Goal: Transaction & Acquisition: Purchase product/service

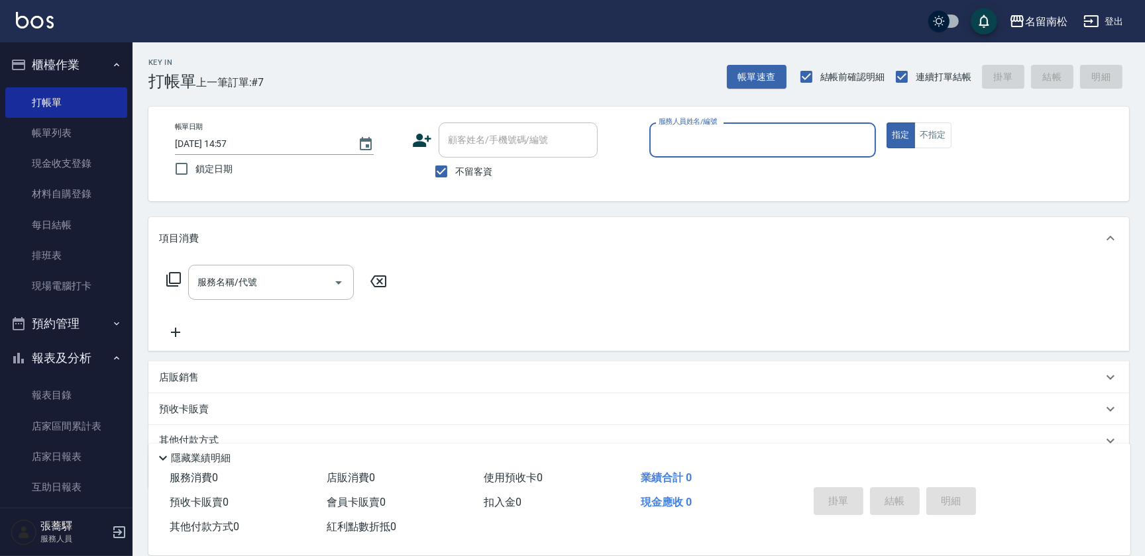
click at [733, 148] on input "服務人員姓名/編號" at bounding box center [762, 139] width 215 height 23
click at [691, 167] on span "[PERSON_NAME]-10" at bounding box center [680, 174] width 41 height 14
type input "賴宥彤-10"
click at [238, 278] on input "服務名稱/代號" at bounding box center [261, 282] width 134 height 23
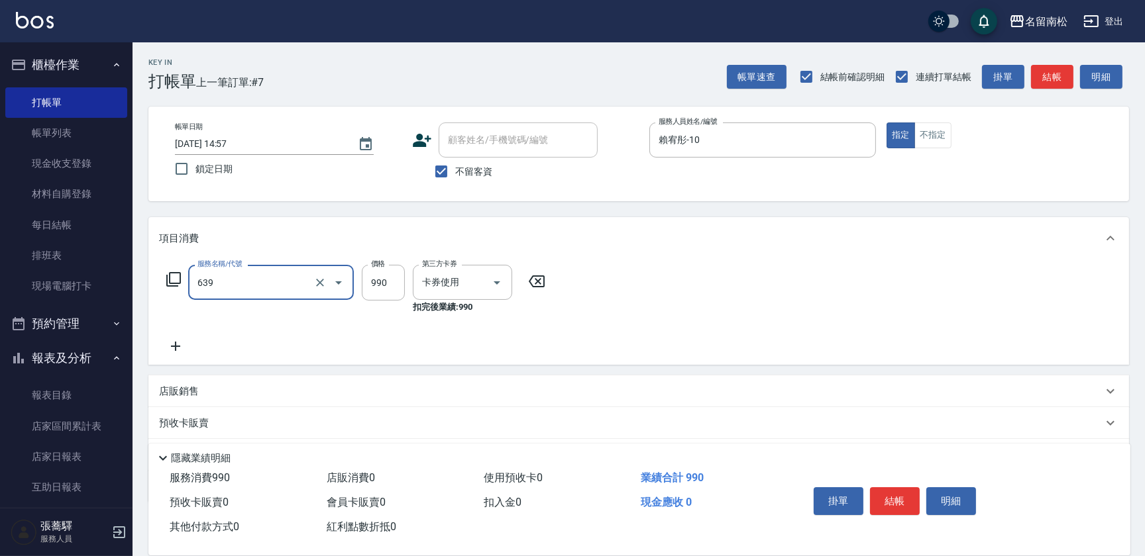
type input "(芙)蘆薈髮膜套卡(自材)(639)"
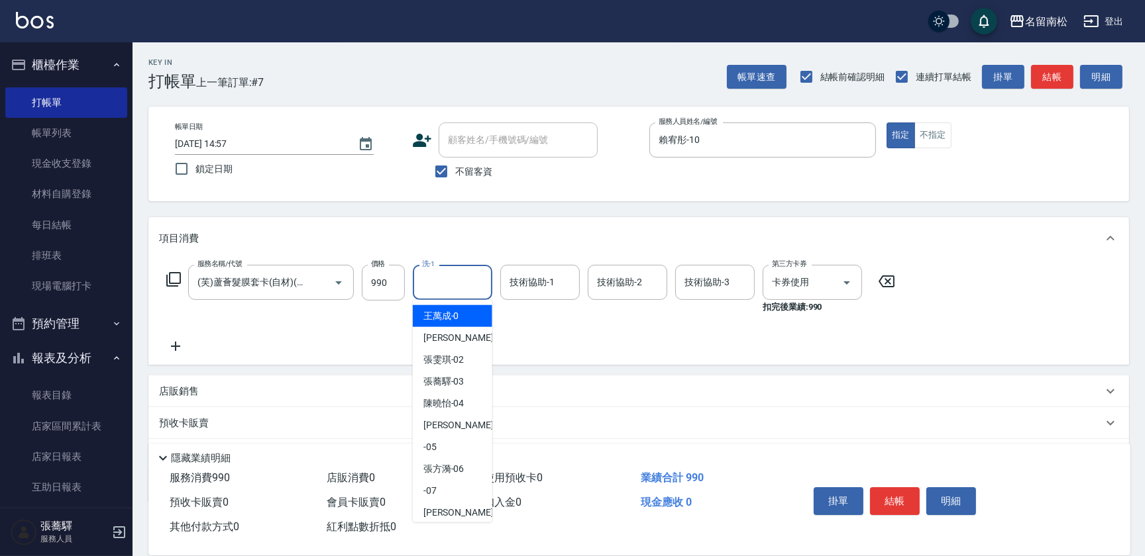
click at [450, 278] on input "洗-1" at bounding box center [453, 282] width 68 height 23
drag, startPoint x: 470, startPoint y: 316, endPoint x: 490, endPoint y: 305, distance: 22.5
click at [470, 315] on div "[PERSON_NAME]-10" at bounding box center [452, 316] width 79 height 22
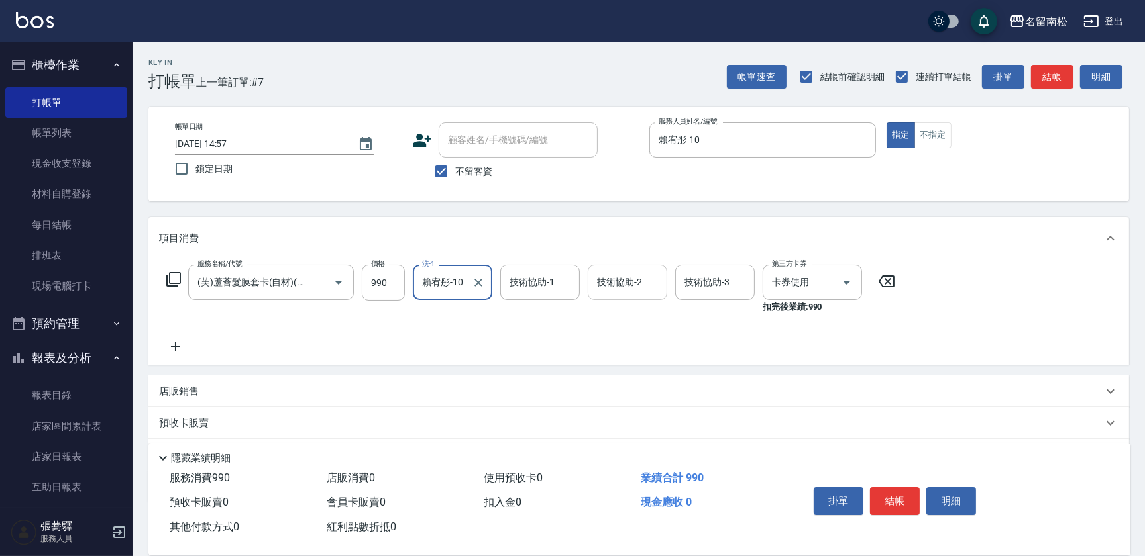
type input "賴宥彤-10"
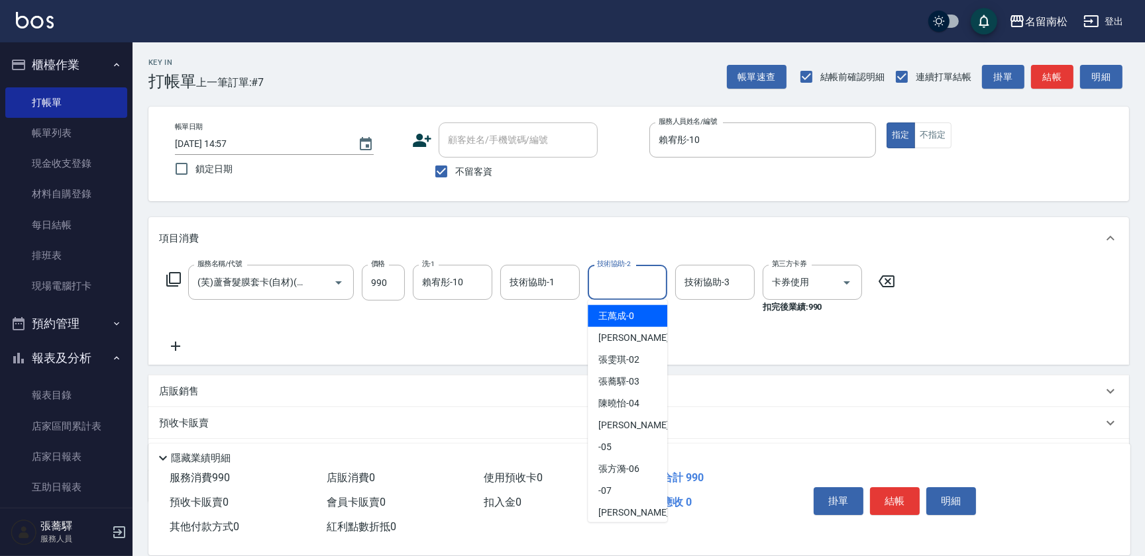
click at [623, 275] on input "技術協助-2" at bounding box center [627, 282] width 68 height 23
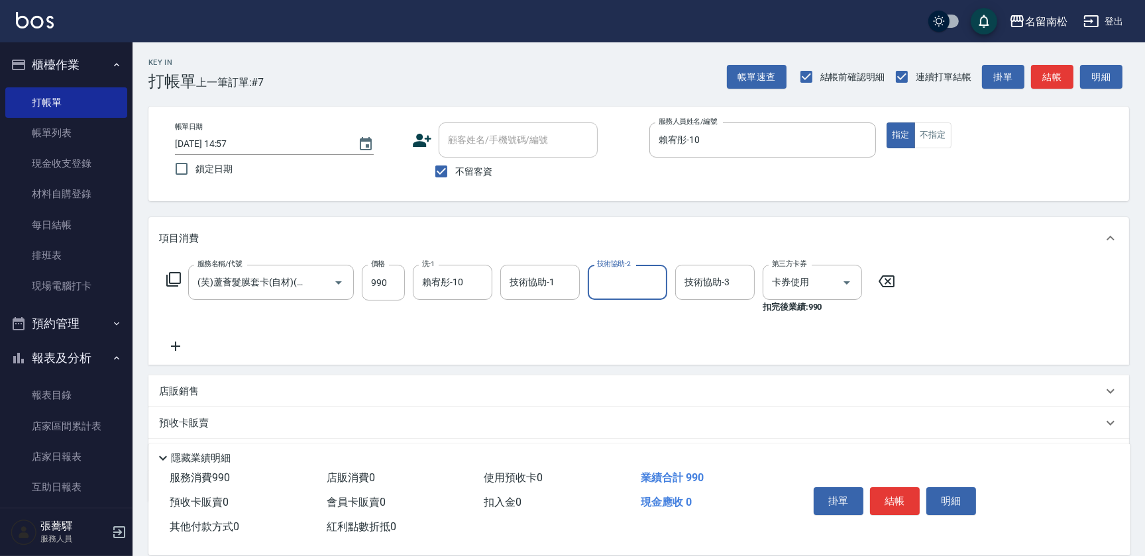
click at [618, 275] on input "技術協助-2" at bounding box center [627, 282] width 68 height 23
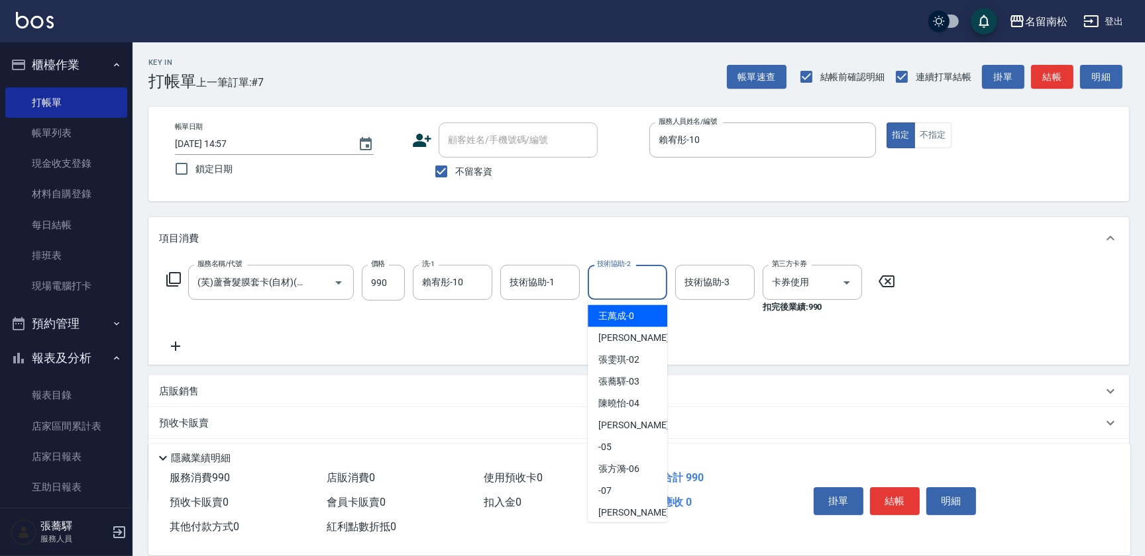
click at [614, 287] on input "技術協助-2" at bounding box center [627, 282] width 68 height 23
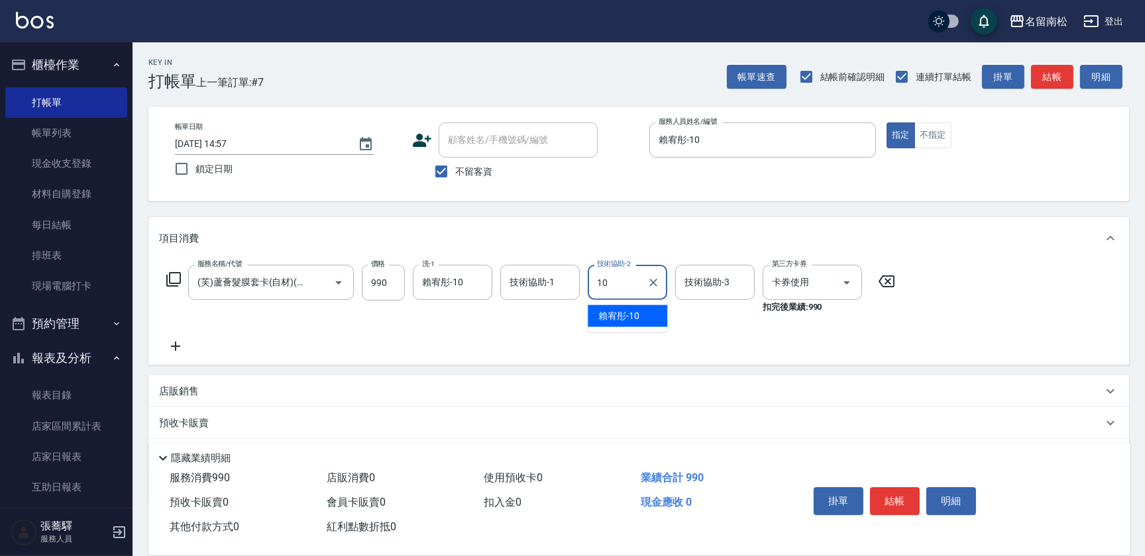
click at [615, 313] on span "[PERSON_NAME]-10" at bounding box center [618, 316] width 41 height 14
type input "賴宥彤-10"
click at [886, 487] on button "結帳" at bounding box center [895, 501] width 50 height 28
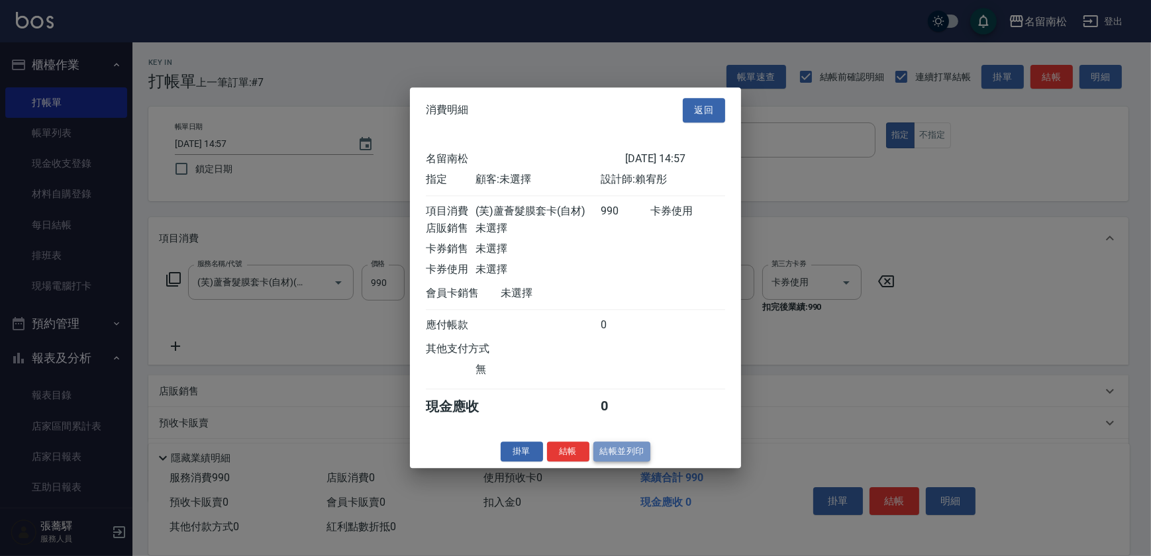
click at [618, 459] on button "結帳並列印" at bounding box center [622, 452] width 58 height 21
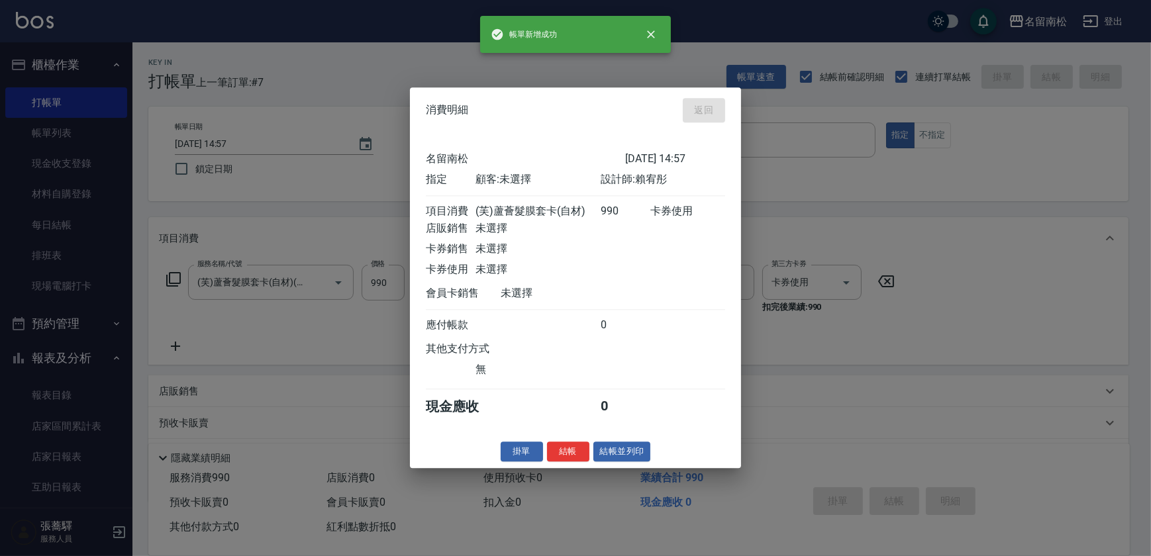
type input "[DATE] 16:28"
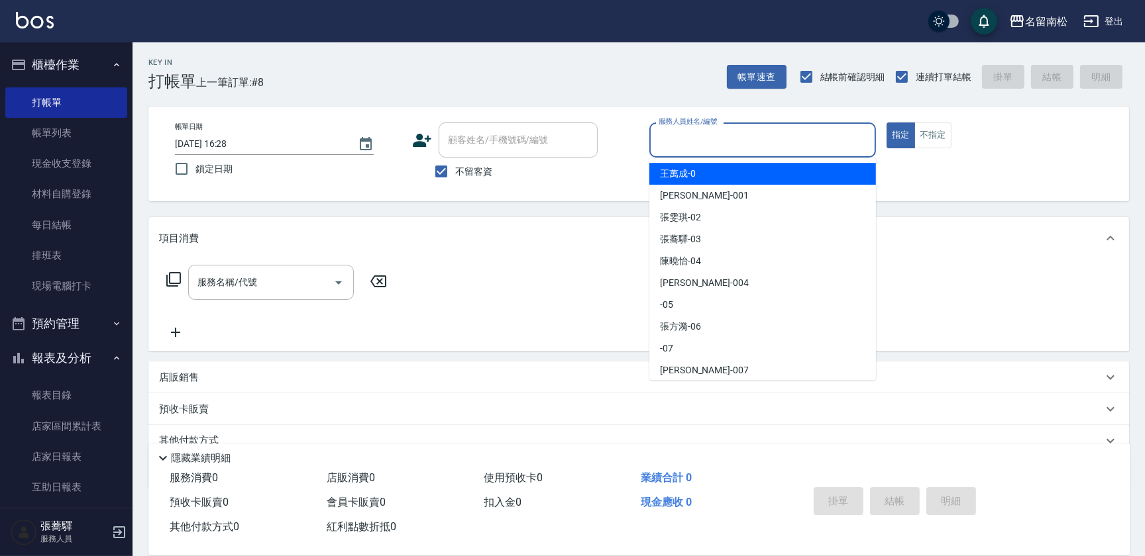
click at [763, 132] on input "服務人員姓名/編號" at bounding box center [762, 139] width 215 height 23
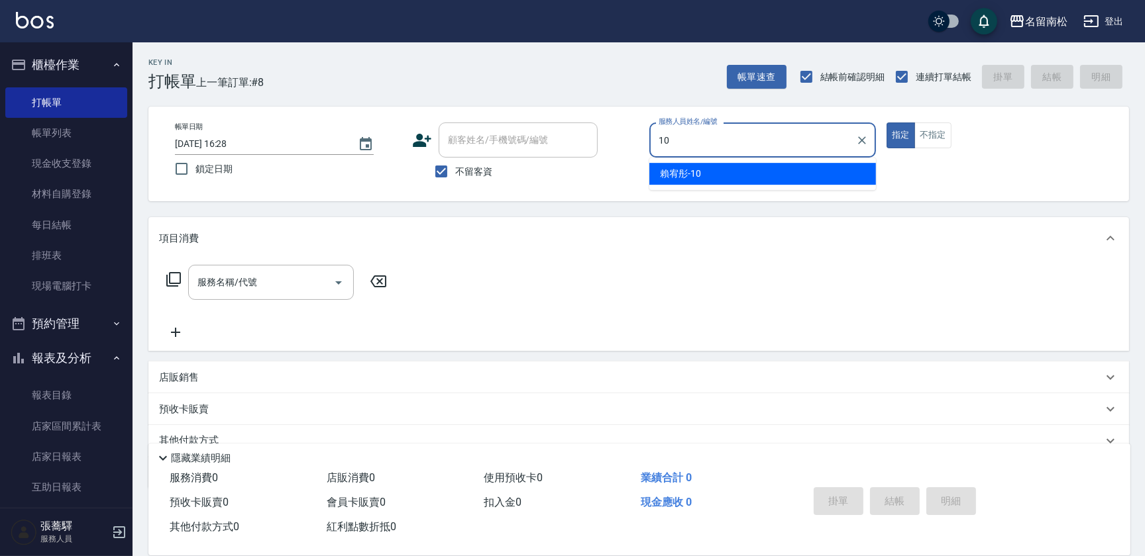
click at [697, 178] on span "[PERSON_NAME]-10" at bounding box center [680, 174] width 41 height 14
type input "賴宥彤-10"
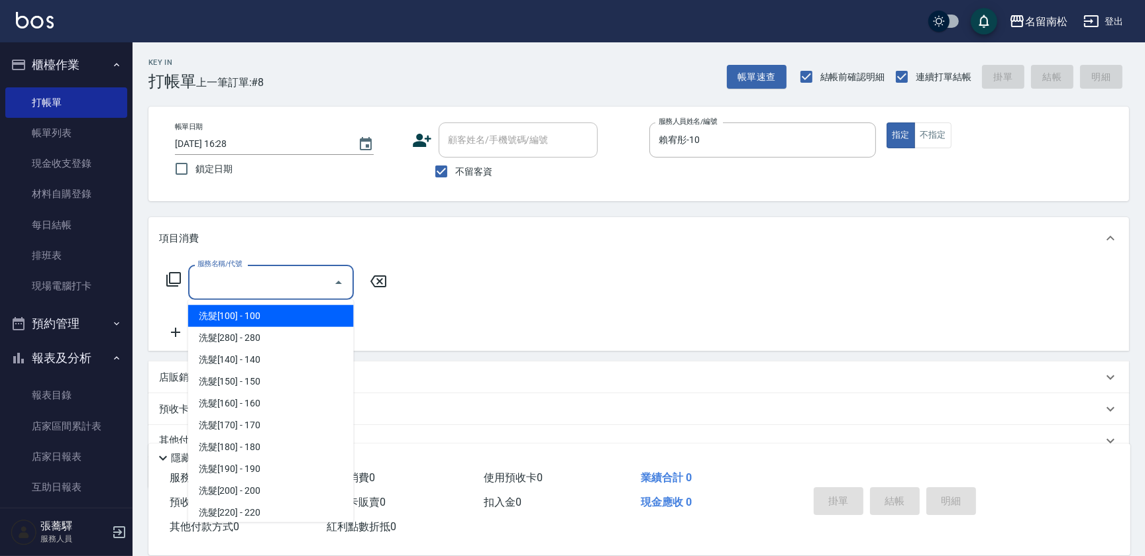
click at [271, 281] on input "服務名稱/代號" at bounding box center [261, 282] width 134 height 23
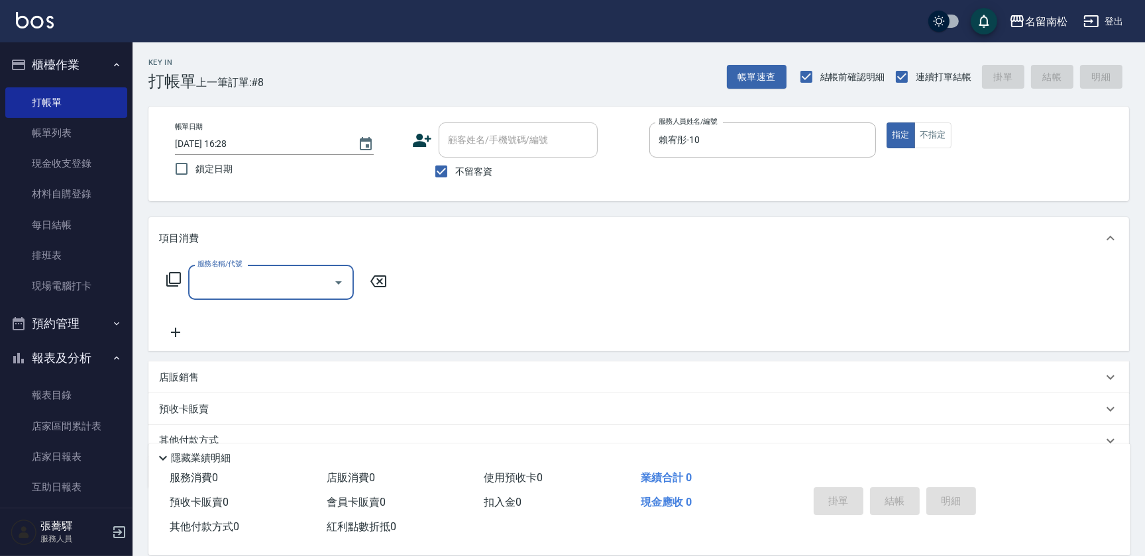
click at [278, 283] on input "服務名稱/代號" at bounding box center [261, 282] width 134 height 23
drag, startPoint x: 243, startPoint y: 279, endPoint x: 237, endPoint y: 285, distance: 8.4
click at [243, 280] on input "服務名稱/代號" at bounding box center [261, 282] width 134 height 23
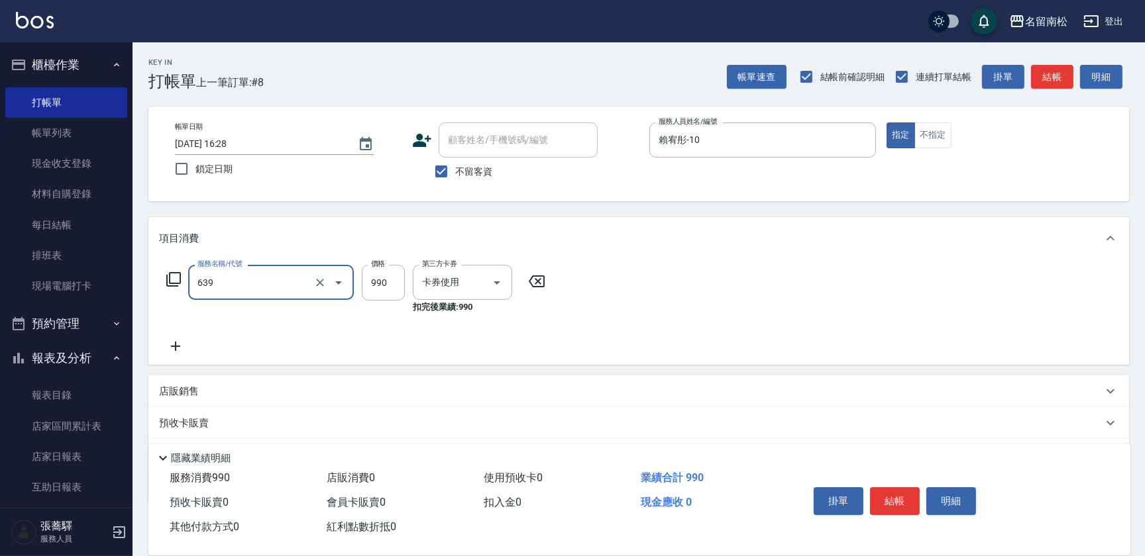
type input "(芙)蘆薈髮膜套卡(自材)(639)"
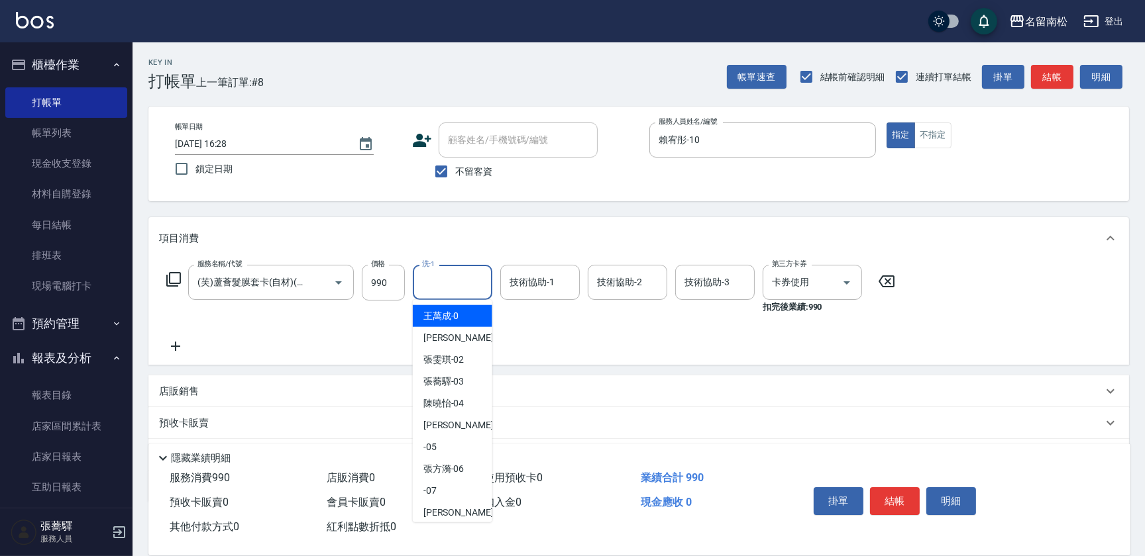
click at [451, 292] on input "洗-1" at bounding box center [453, 282] width 68 height 23
drag, startPoint x: 451, startPoint y: 309, endPoint x: 520, endPoint y: 295, distance: 70.1
click at [451, 309] on span "[PERSON_NAME]-10" at bounding box center [443, 316] width 41 height 14
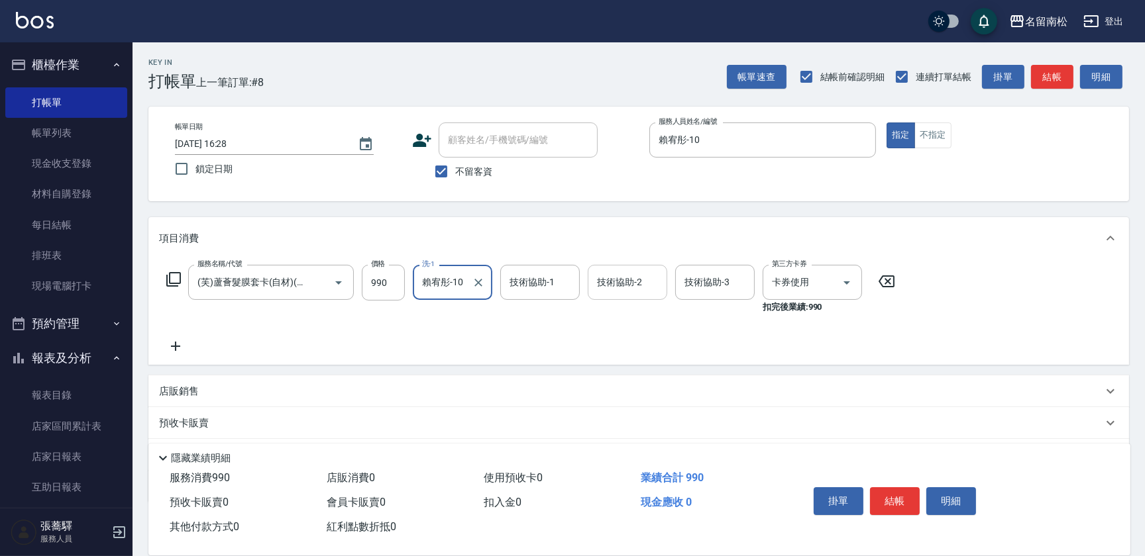
type input "賴宥彤-10"
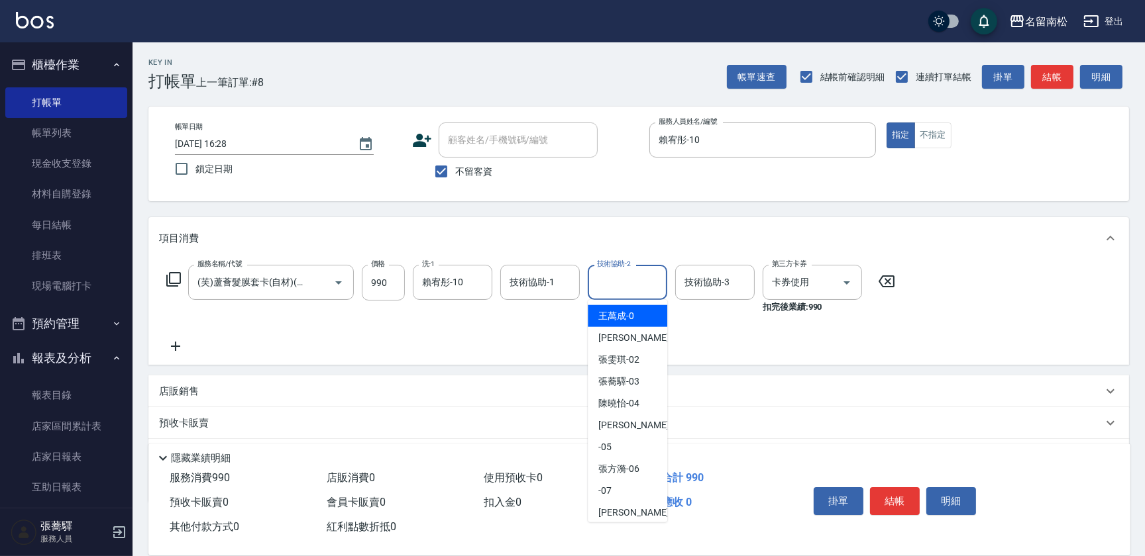
click at [620, 275] on input "技術協助-2" at bounding box center [627, 282] width 68 height 23
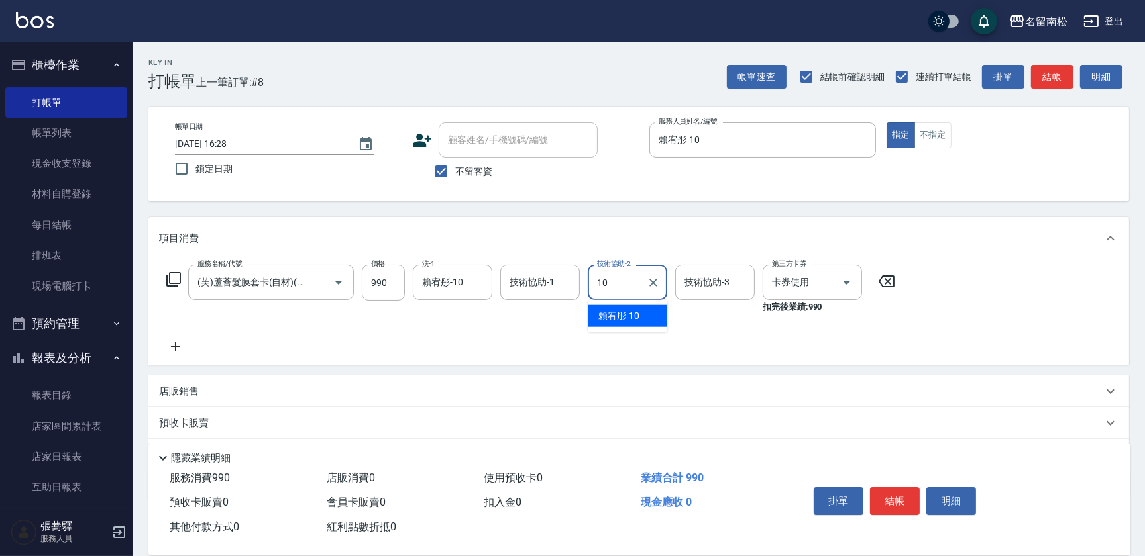
click at [611, 313] on span "[PERSON_NAME]-10" at bounding box center [618, 316] width 41 height 14
type input "賴宥彤-10"
click at [894, 495] on button "結帳" at bounding box center [895, 501] width 50 height 28
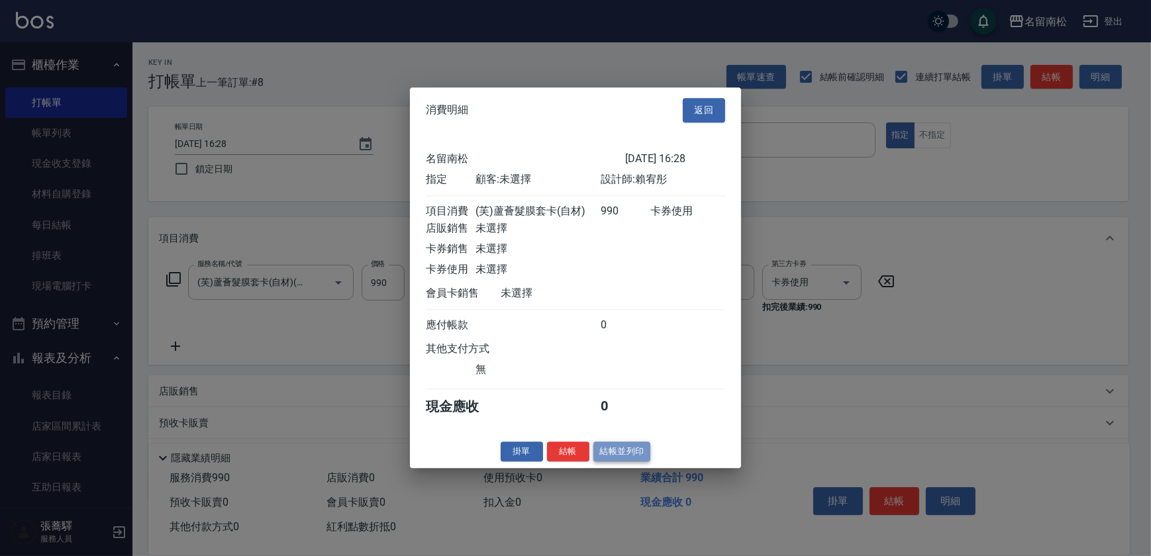
click at [629, 452] on button "結帳並列印" at bounding box center [622, 452] width 58 height 21
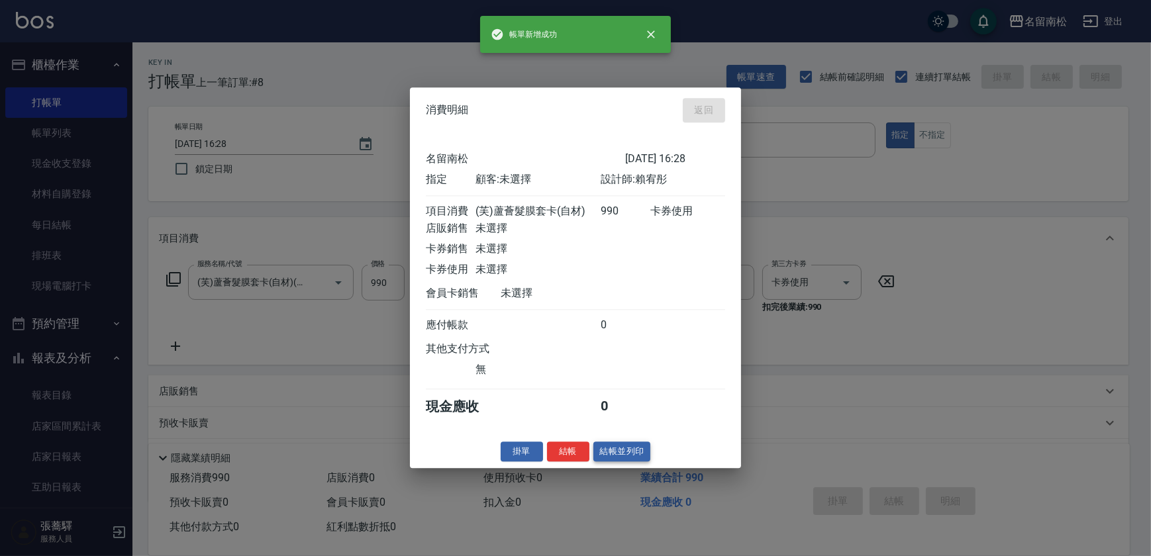
type input "[DATE] 16:29"
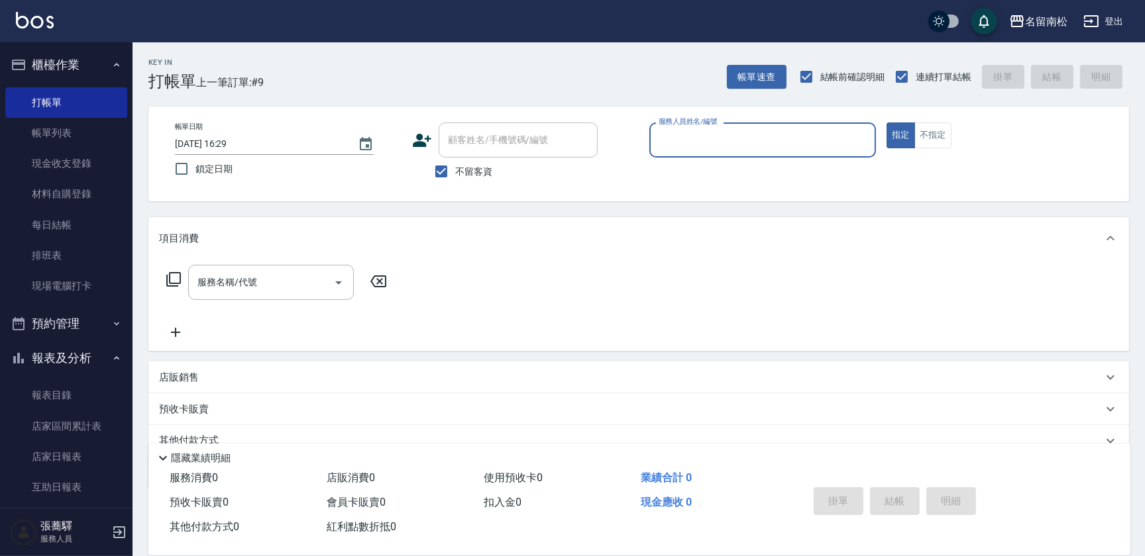
click at [712, 128] on input "服務人員姓名/編號" at bounding box center [762, 139] width 215 height 23
drag, startPoint x: 735, startPoint y: 175, endPoint x: 525, endPoint y: 156, distance: 210.8
click at [735, 174] on div "[PERSON_NAME]-10" at bounding box center [762, 174] width 227 height 22
type input "賴宥彤-10"
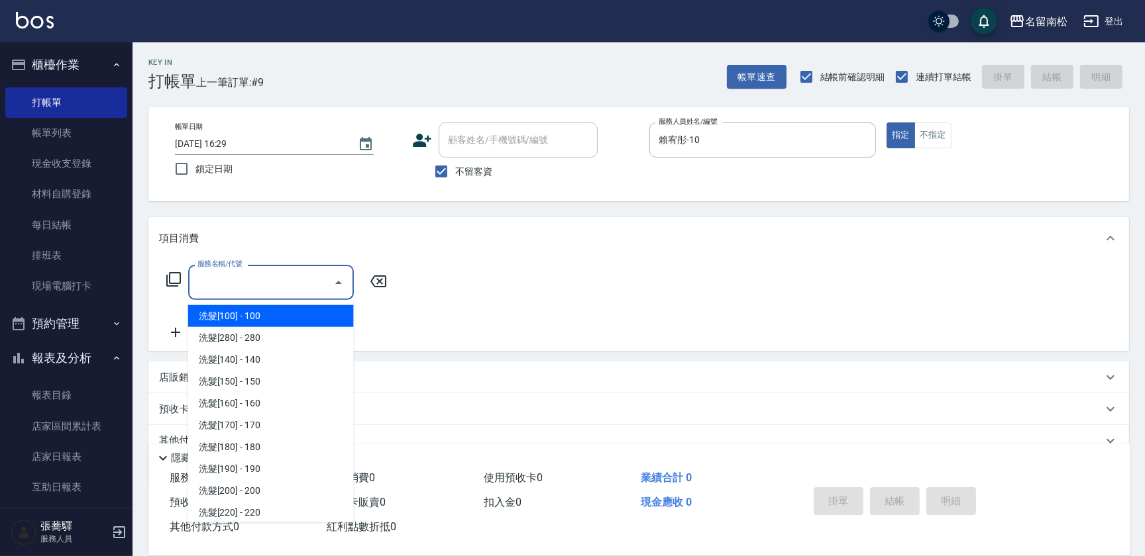
click at [281, 289] on input "服務名稱/代號" at bounding box center [261, 282] width 134 height 23
click at [282, 287] on input "服務名稱/代號" at bounding box center [261, 282] width 134 height 23
click at [296, 285] on input "服務名稱/代號" at bounding box center [261, 282] width 134 height 23
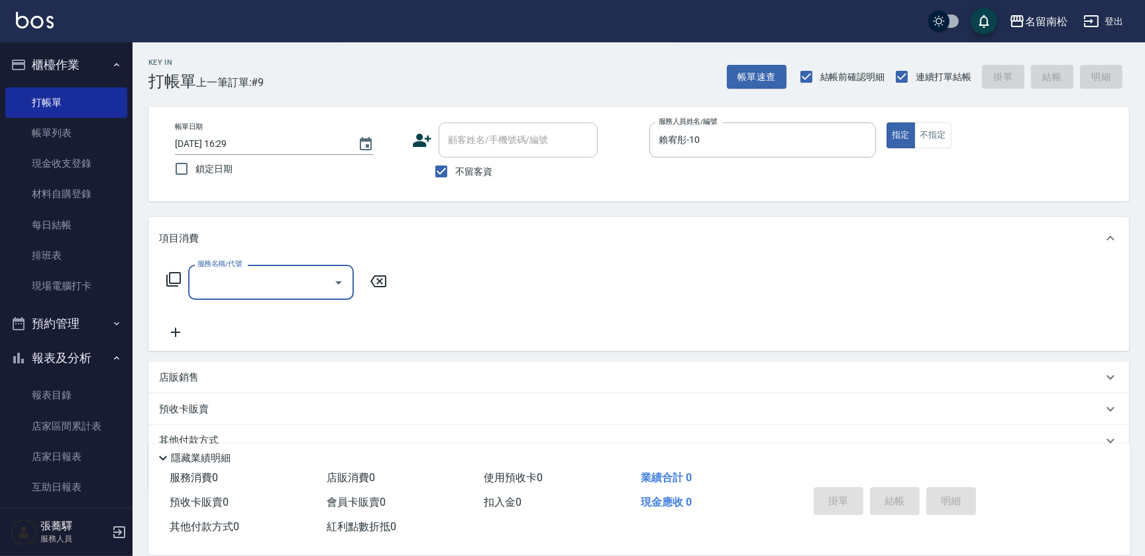
click at [264, 287] on input "服務名稱/代號" at bounding box center [261, 282] width 134 height 23
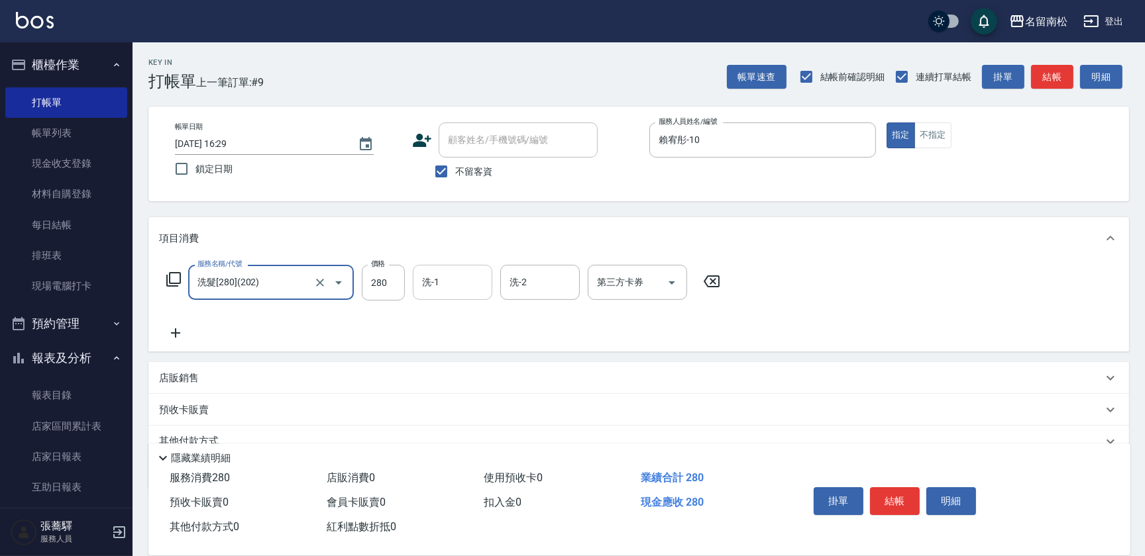
type input "洗髮[280](202)"
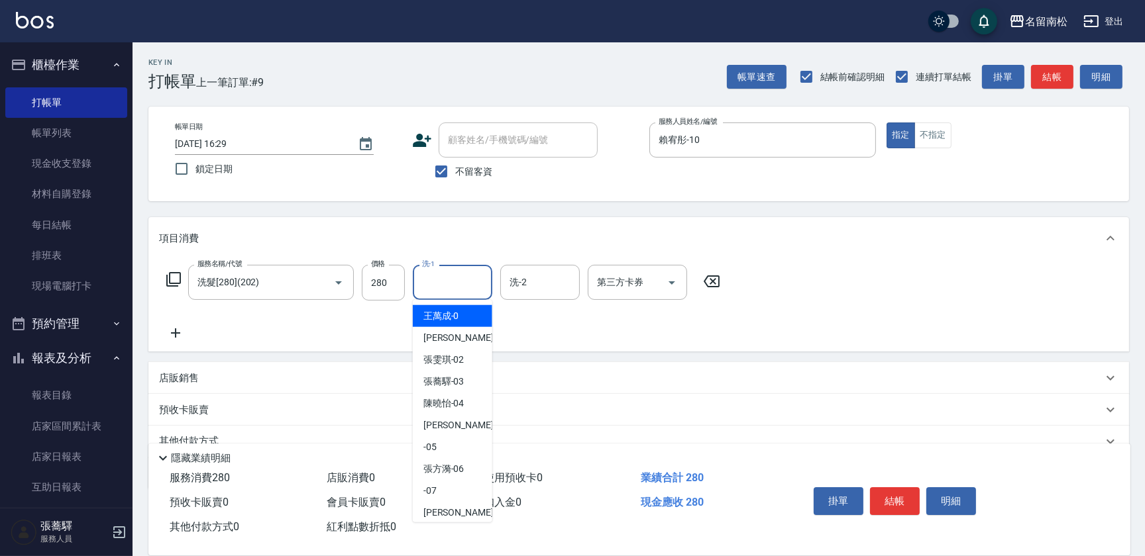
click at [457, 278] on input "洗-1" at bounding box center [453, 282] width 68 height 23
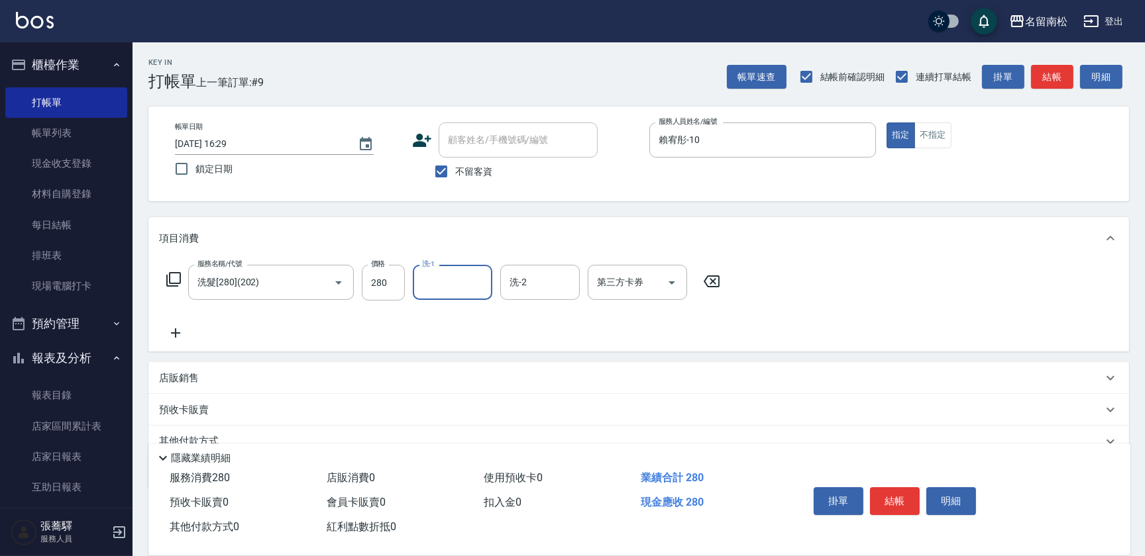
click at [452, 281] on input "洗-1" at bounding box center [453, 282] width 68 height 23
click at [457, 316] on span "[PERSON_NAME]-10" at bounding box center [443, 316] width 41 height 14
type input "賴宥彤-10"
click at [900, 495] on button "結帳" at bounding box center [895, 501] width 50 height 28
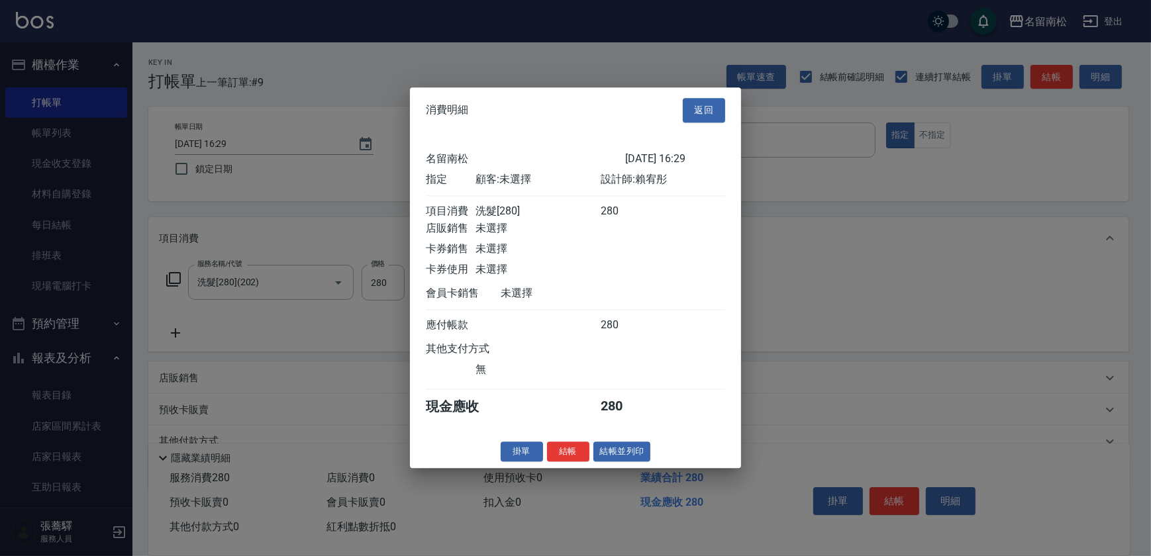
click at [589, 462] on div "掛單 結帳 結帳並列印" at bounding box center [575, 452] width 331 height 21
click at [611, 458] on button "結帳並列印" at bounding box center [622, 452] width 58 height 21
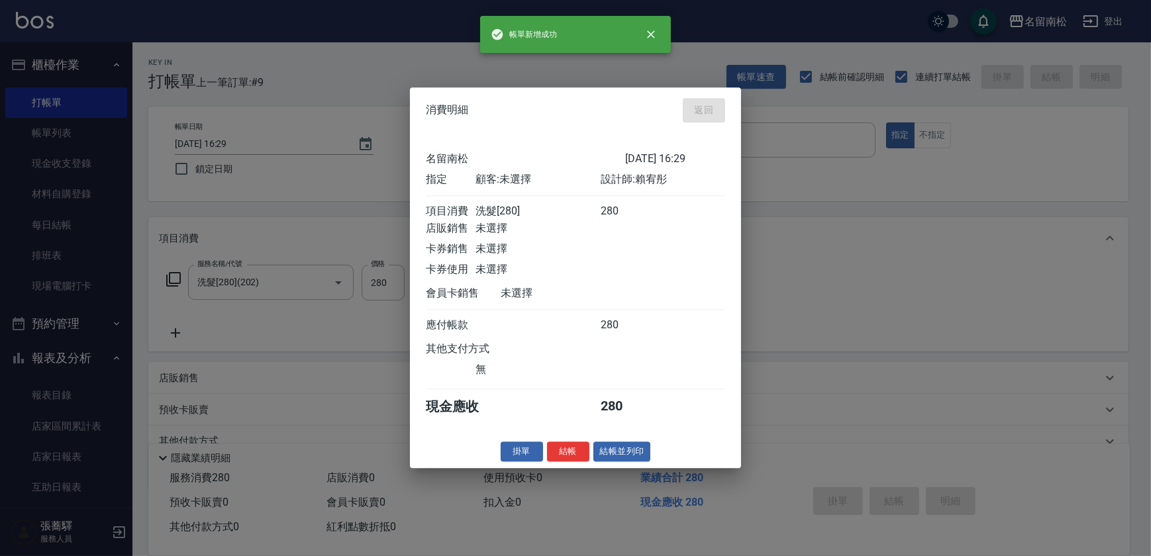
type input "[DATE] 16:30"
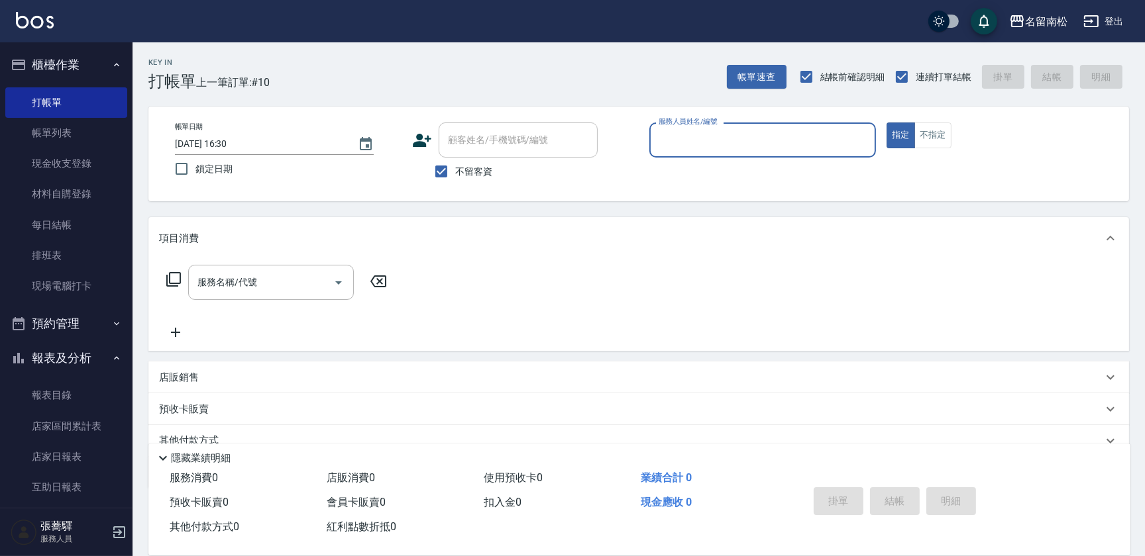
drag, startPoint x: 751, startPoint y: 124, endPoint x: 753, endPoint y: 134, distance: 10.1
click at [752, 132] on div "服務人員姓名/編號" at bounding box center [762, 140] width 227 height 35
click at [754, 134] on input "服務人員姓名/編號" at bounding box center [762, 139] width 215 height 23
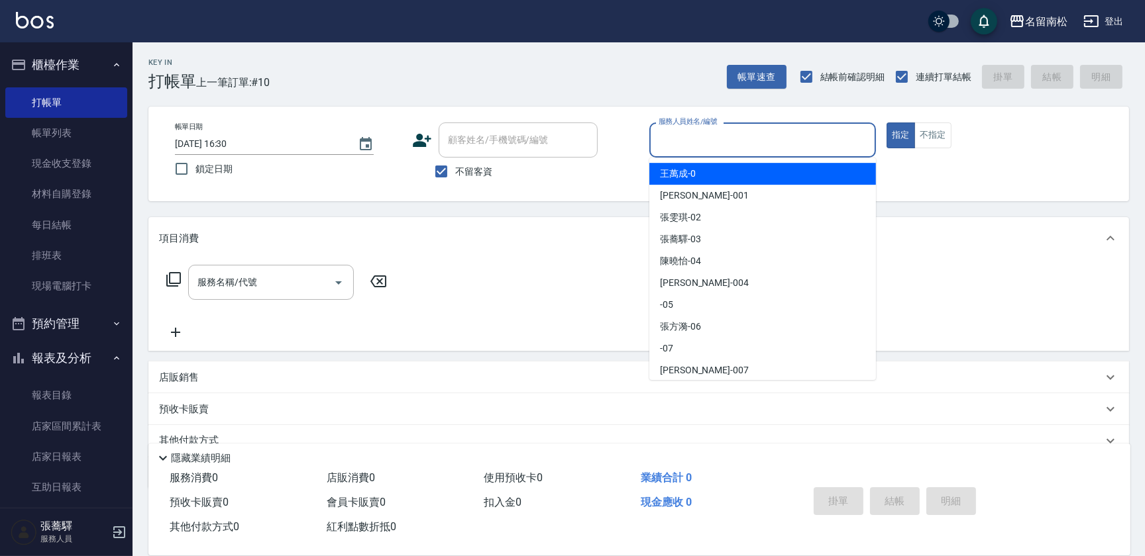
click at [754, 138] on input "服務人員姓名/編號" at bounding box center [762, 139] width 215 height 23
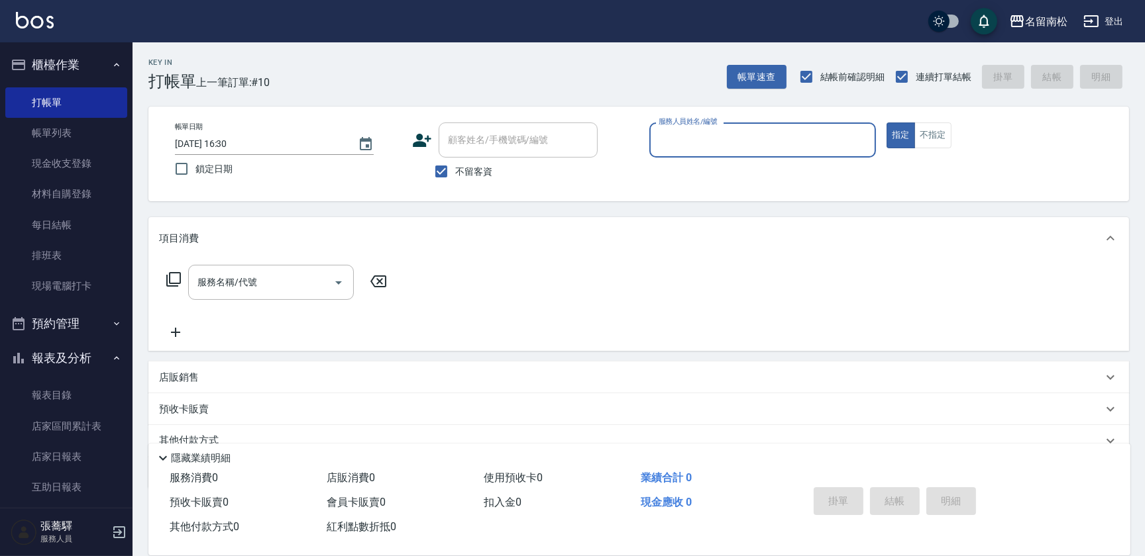
click at [731, 146] on input "服務人員姓名/編號" at bounding box center [762, 139] width 215 height 23
click at [733, 166] on div "[PERSON_NAME]-10" at bounding box center [762, 174] width 227 height 22
type input "賴宥彤-10"
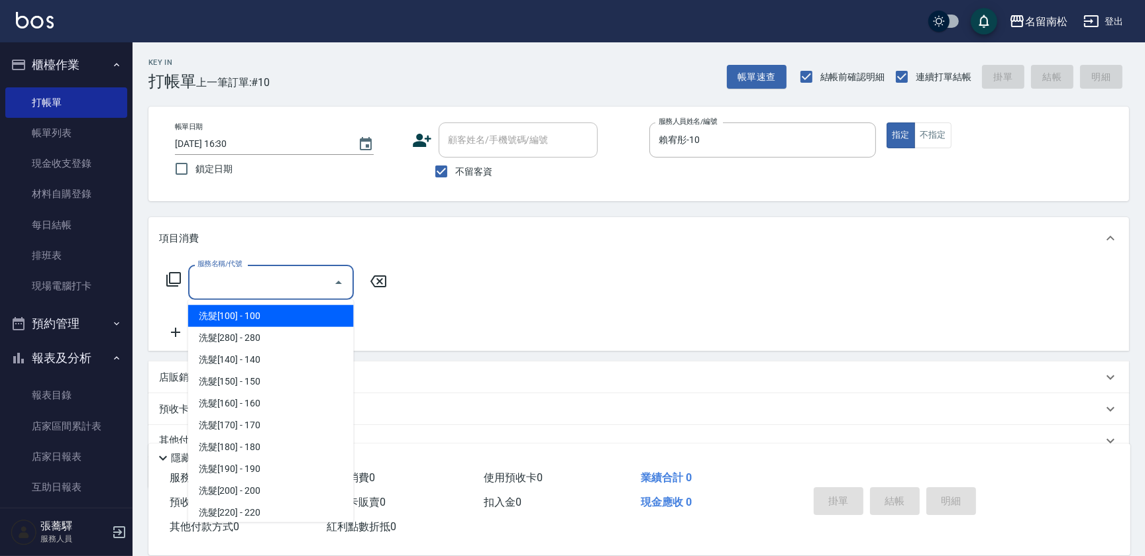
click at [320, 284] on input "服務名稱/代號" at bounding box center [261, 282] width 134 height 23
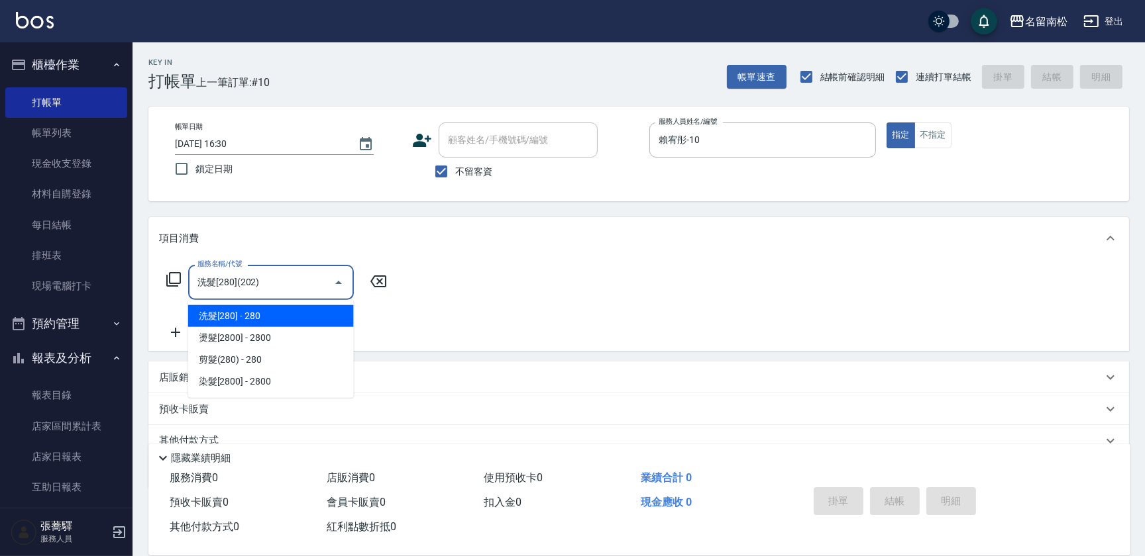
type input "洗髮[280](202)"
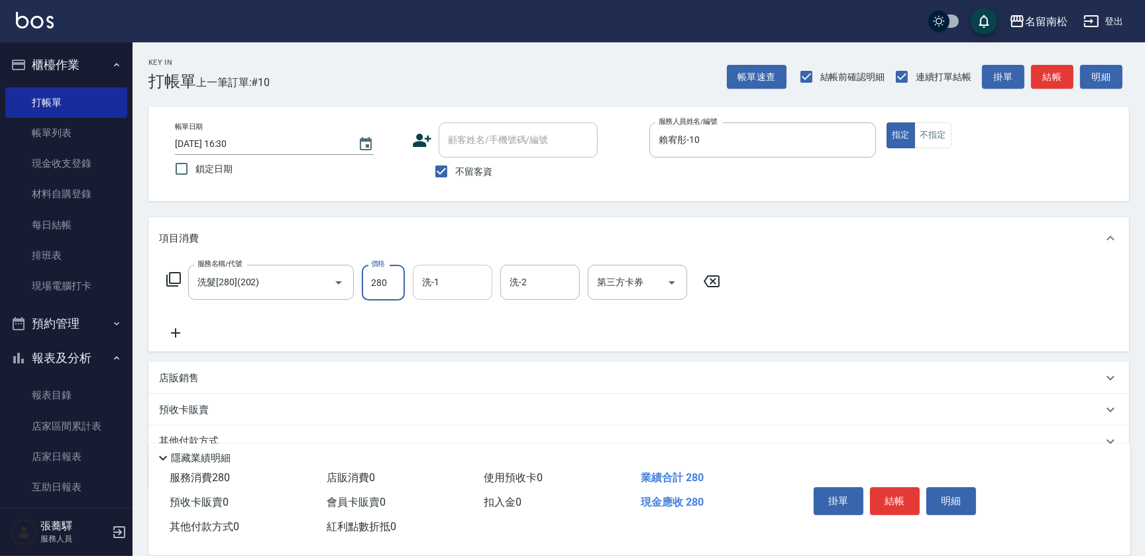
click at [448, 280] on input "洗-1" at bounding box center [453, 282] width 68 height 23
click at [465, 323] on div "[PERSON_NAME]-10" at bounding box center [452, 316] width 79 height 22
type input "賴宥彤-10"
click at [177, 330] on icon at bounding box center [175, 333] width 33 height 16
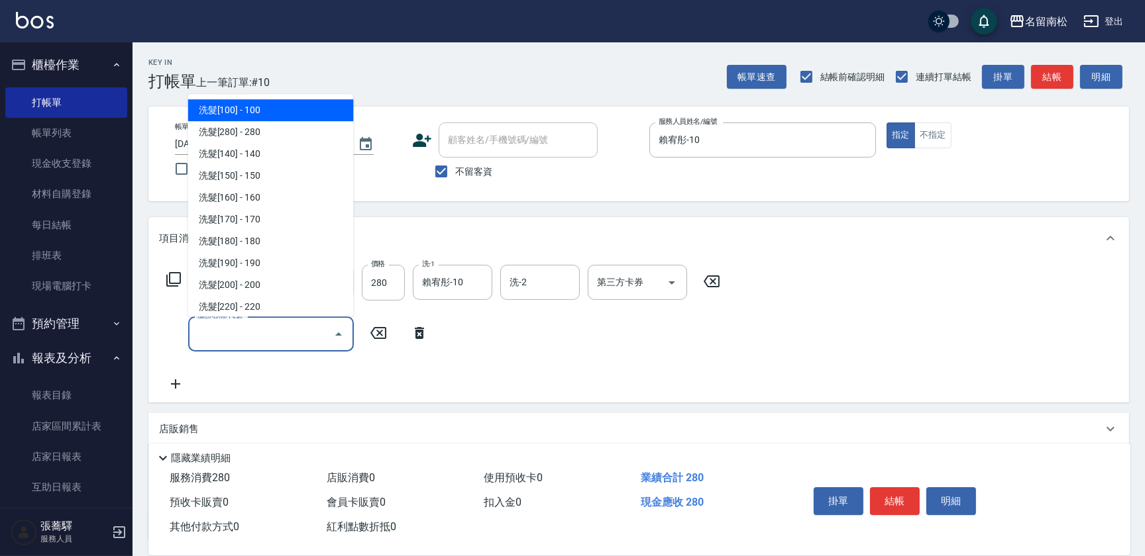
click at [219, 329] on input "服務名稱/代號" at bounding box center [261, 334] width 134 height 23
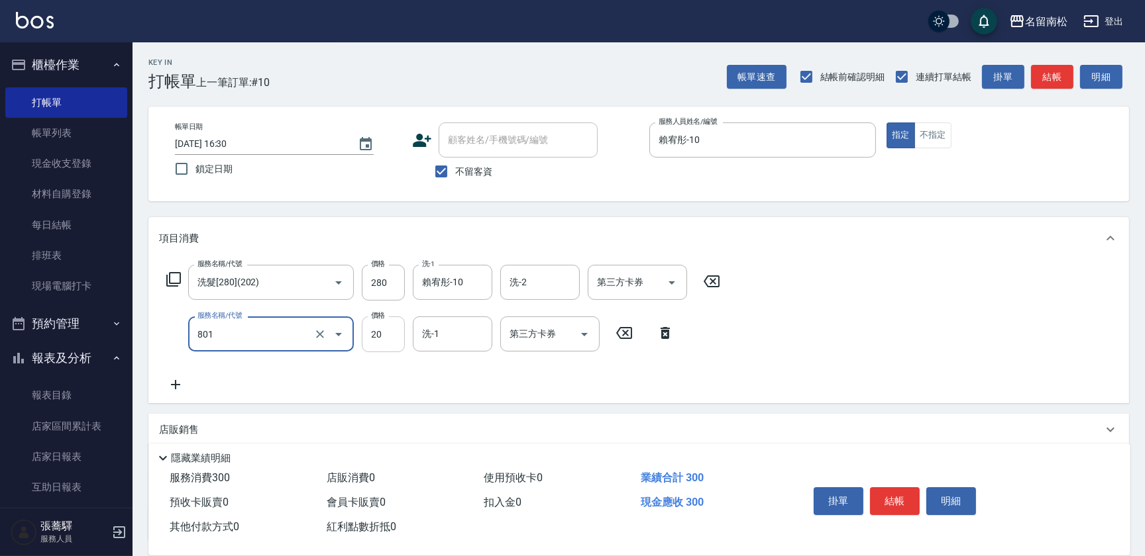
type input "潤絲(801)"
click at [396, 325] on input "20" at bounding box center [383, 335] width 43 height 36
click at [378, 327] on input "2230" at bounding box center [383, 335] width 43 height 36
type input "30"
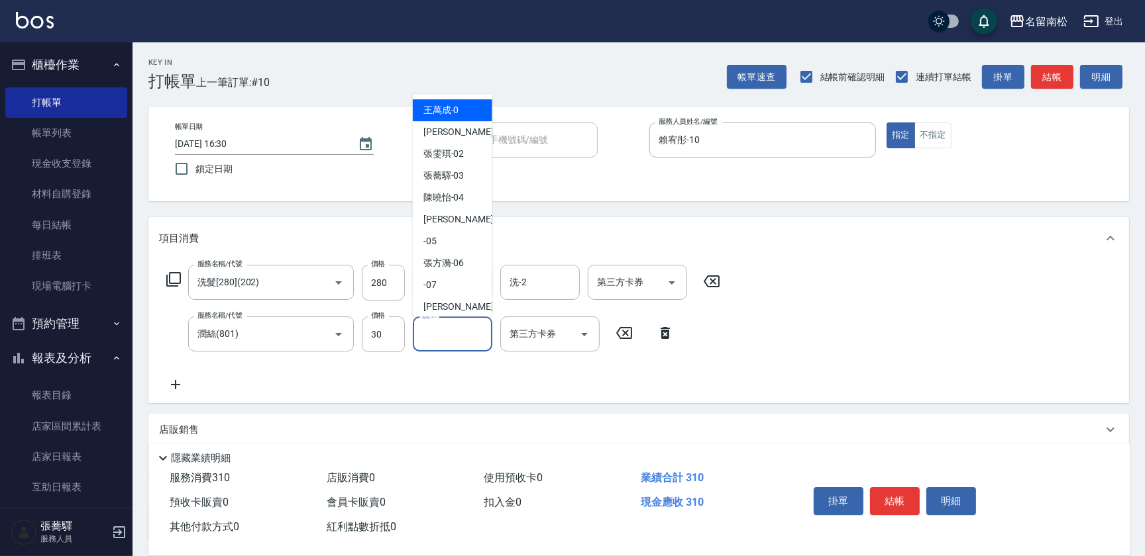
click at [446, 332] on input "洗-1" at bounding box center [453, 334] width 68 height 23
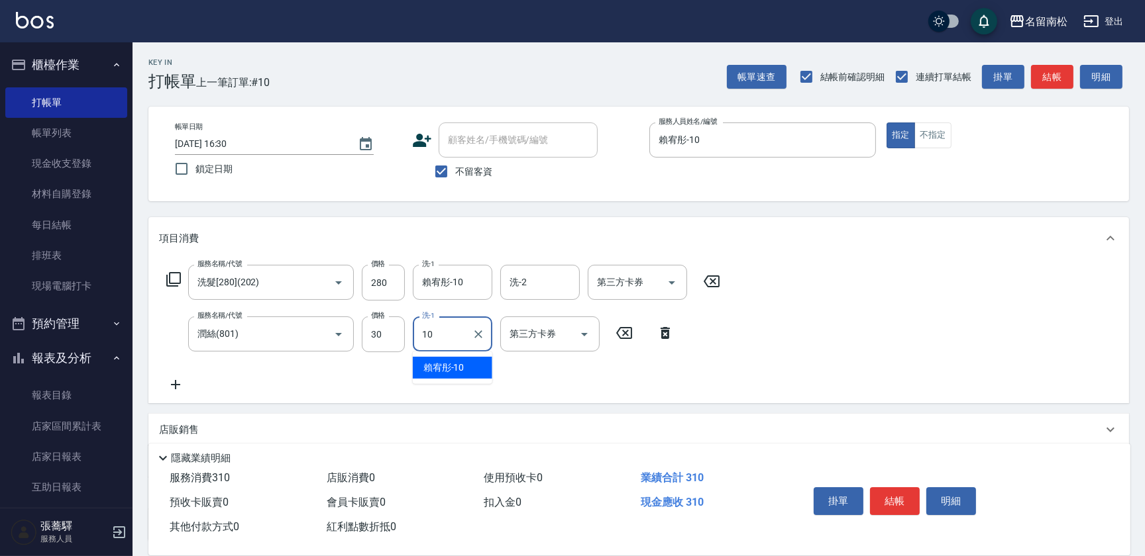
click at [469, 360] on div "[PERSON_NAME]-10" at bounding box center [452, 368] width 79 height 22
type input "賴宥彤-10"
click at [886, 495] on button "結帳" at bounding box center [895, 501] width 50 height 28
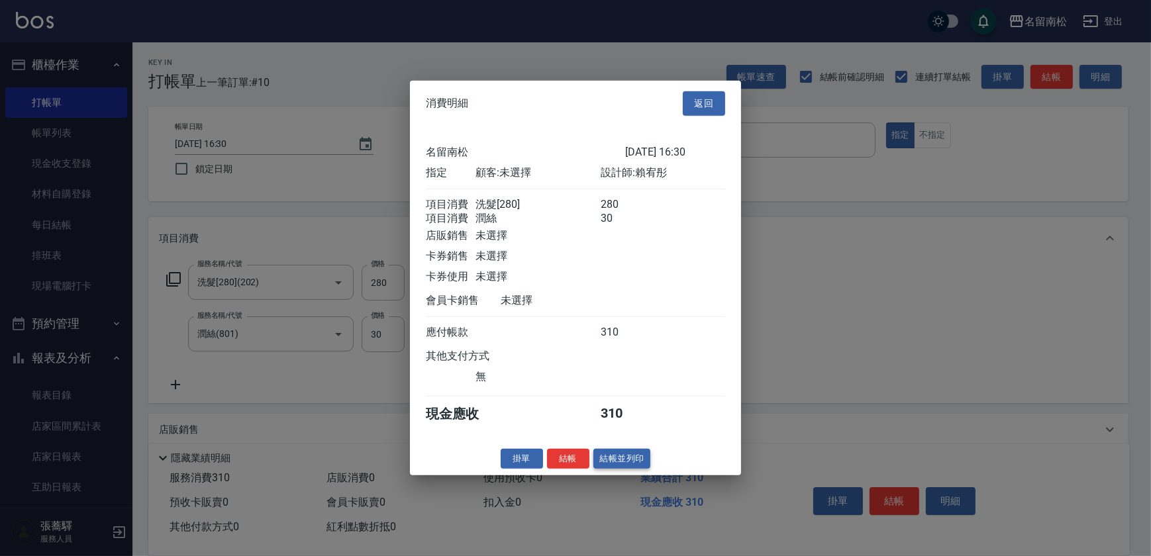
click at [618, 464] on button "結帳並列印" at bounding box center [622, 458] width 58 height 21
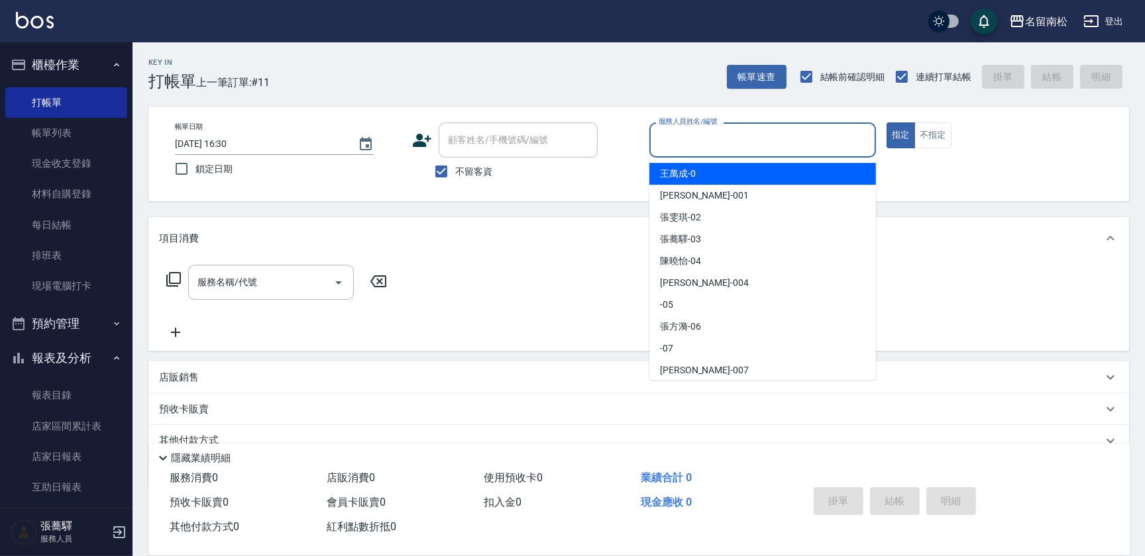
click at [762, 132] on input "服務人員姓名/編號" at bounding box center [762, 139] width 215 height 23
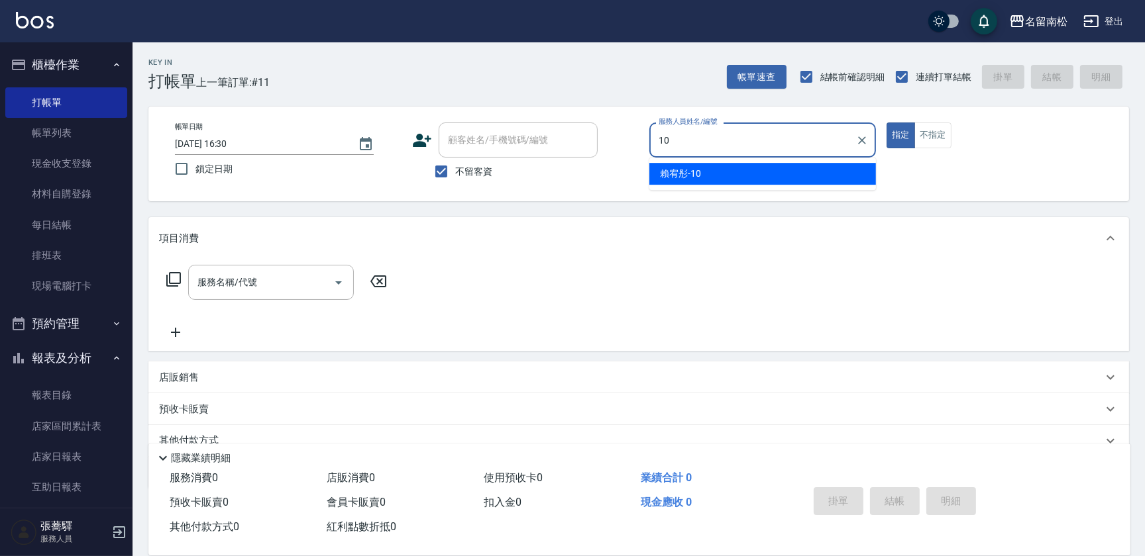
click at [770, 174] on div "[PERSON_NAME]-10" at bounding box center [762, 174] width 227 height 22
type input "賴宥彤-10"
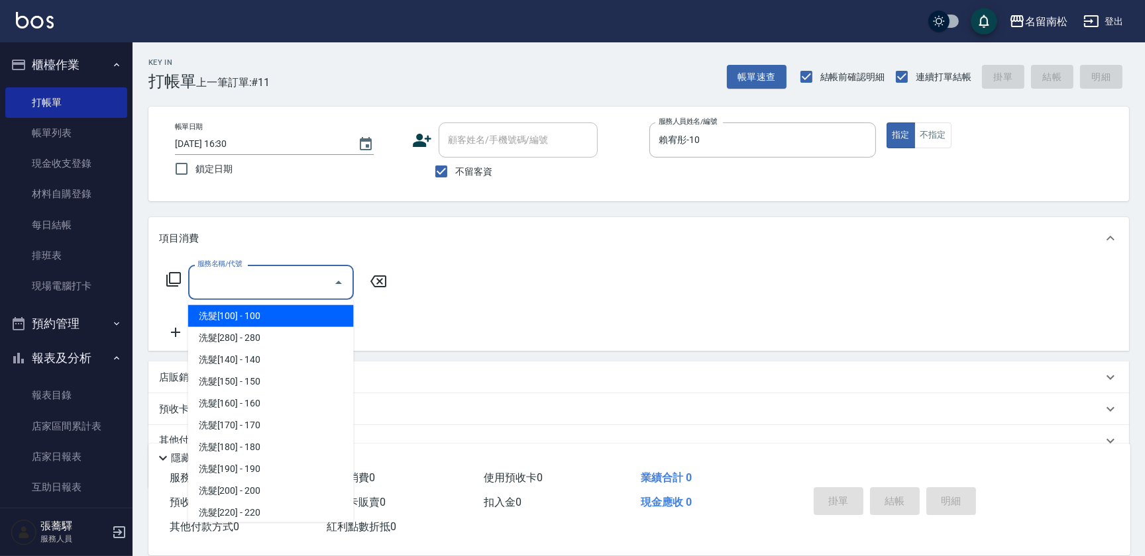
click at [267, 278] on input "服務名稱/代號" at bounding box center [261, 282] width 134 height 23
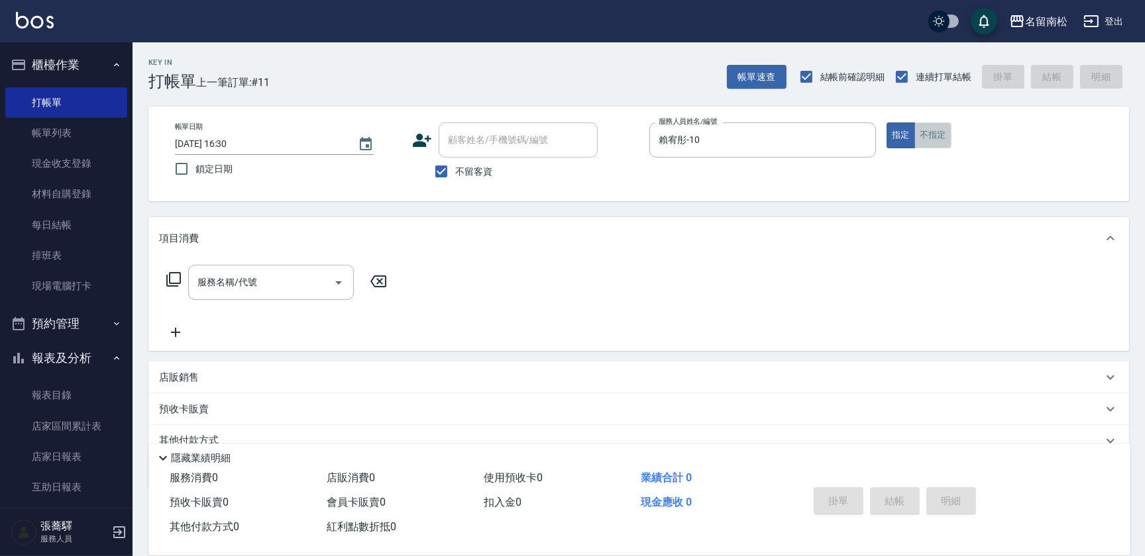
click at [927, 134] on button "不指定" at bounding box center [932, 136] width 37 height 26
click at [293, 289] on input "服務名稱/代號" at bounding box center [261, 282] width 134 height 23
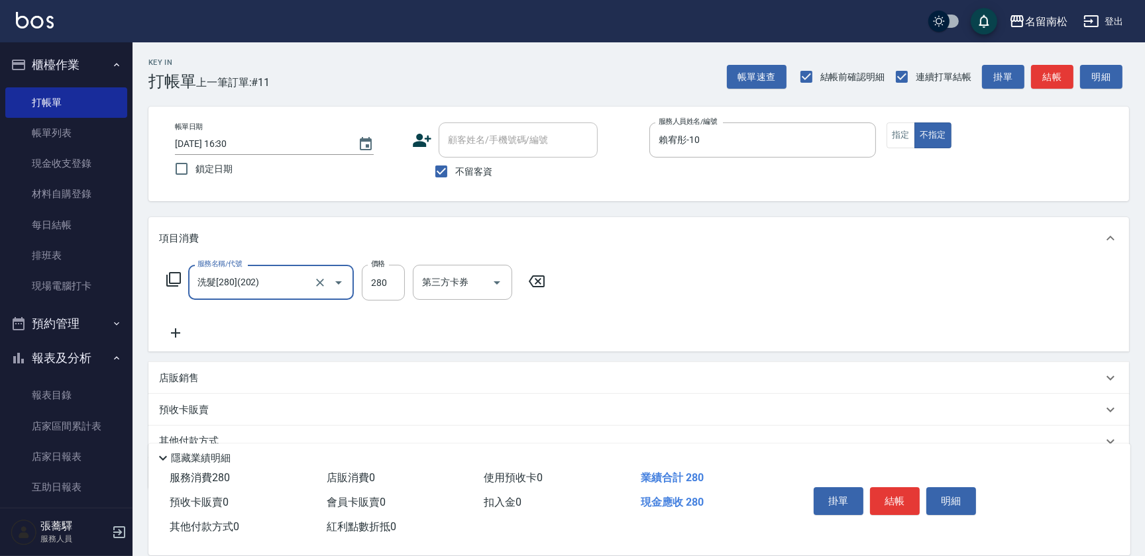
type input "洗髮[280](202)"
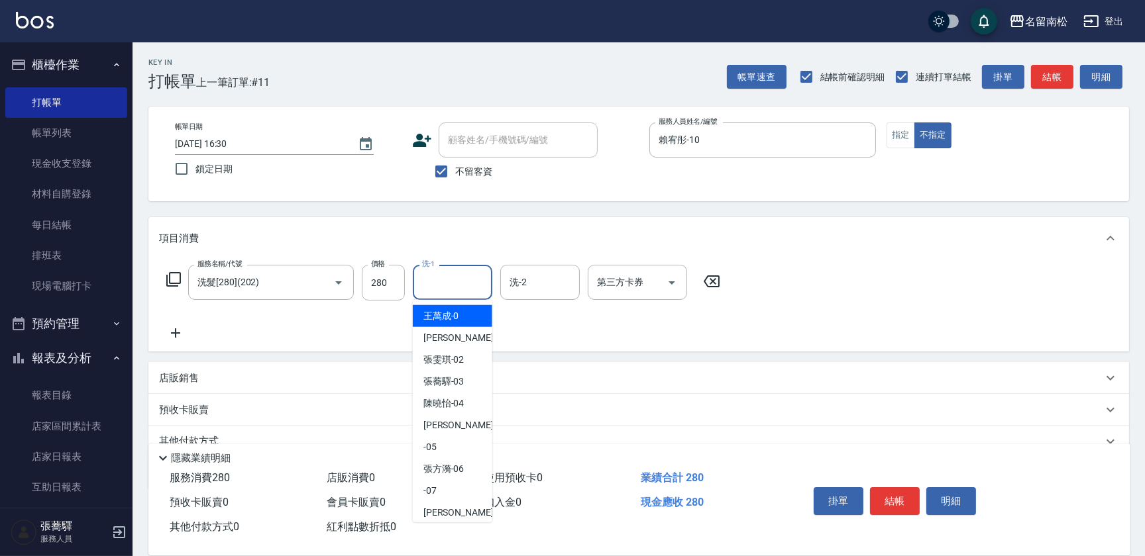
click at [455, 280] on input "洗-1" at bounding box center [453, 282] width 68 height 23
click at [427, 315] on span "[PERSON_NAME]-10" at bounding box center [443, 316] width 41 height 14
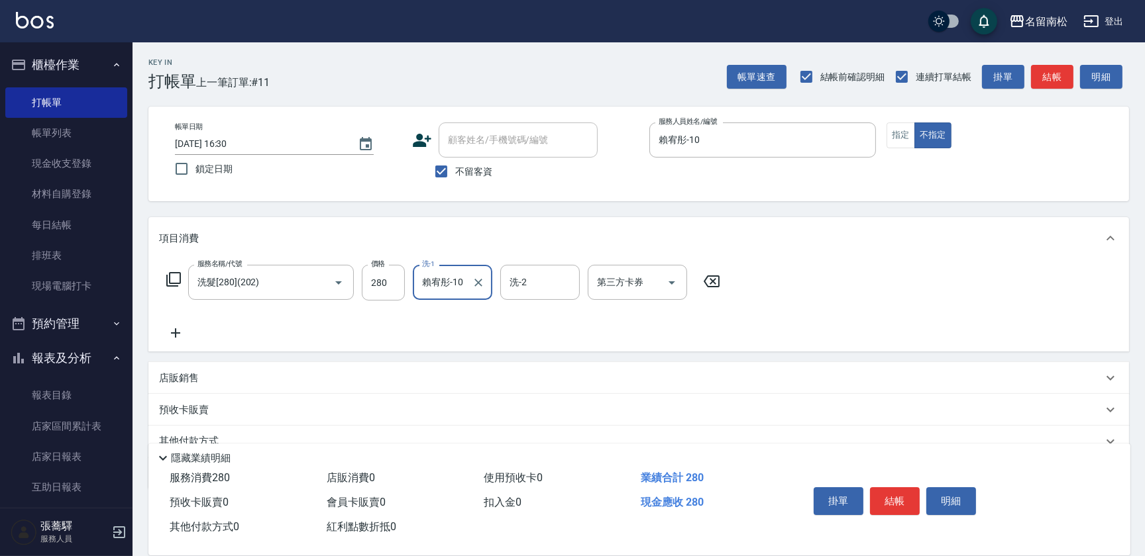
type input "賴宥彤-10"
click at [177, 331] on icon at bounding box center [175, 333] width 33 height 16
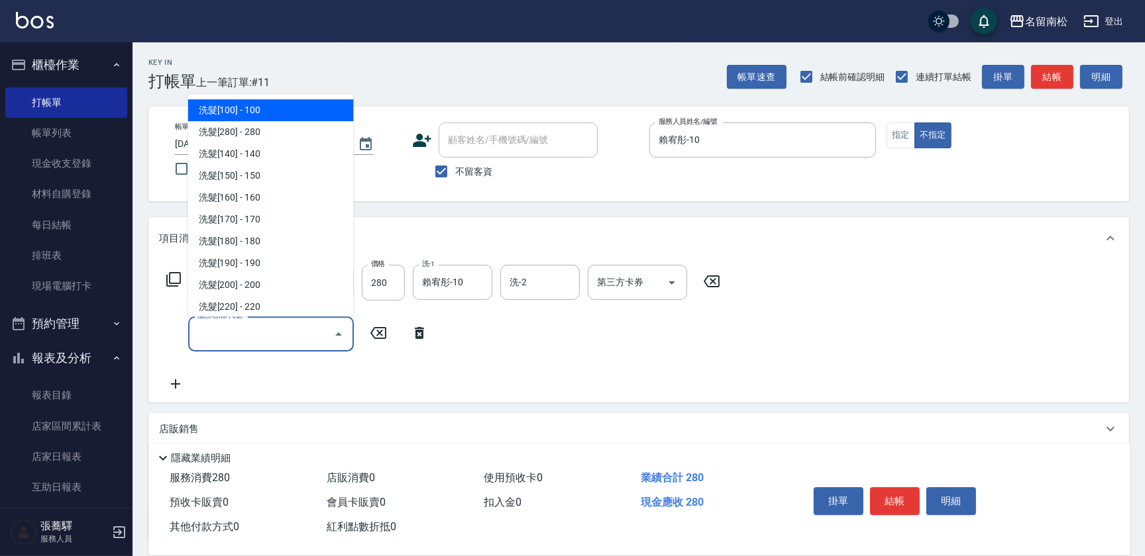
click at [207, 323] on input "服務名稱/代號" at bounding box center [261, 334] width 134 height 23
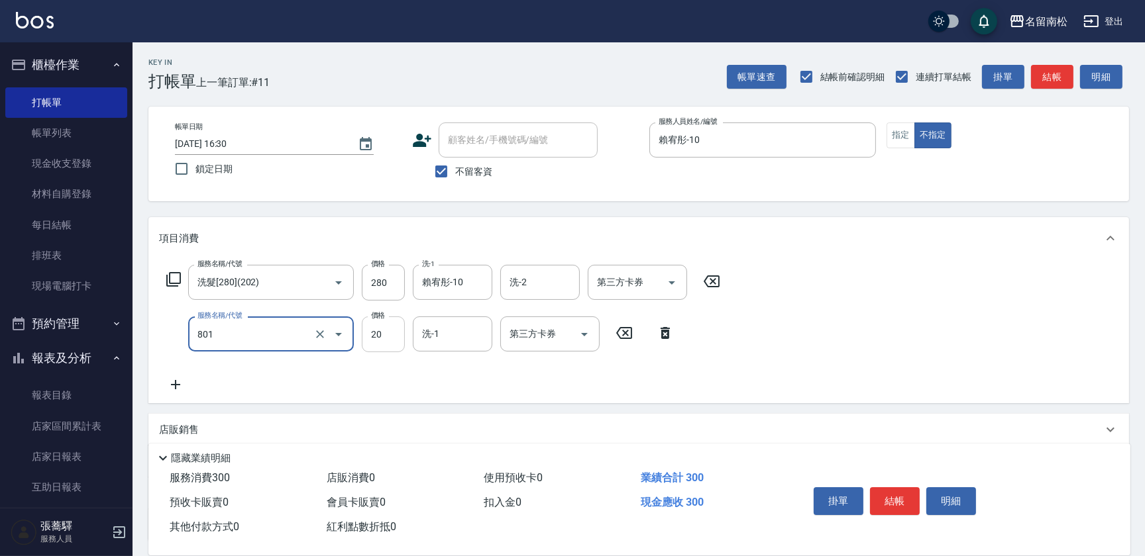
type input "潤絲(801)"
click at [394, 331] on input "20" at bounding box center [383, 335] width 43 height 36
click at [382, 330] on input "330" at bounding box center [383, 335] width 43 height 36
click at [377, 327] on input "330" at bounding box center [383, 335] width 43 height 36
type input "30"
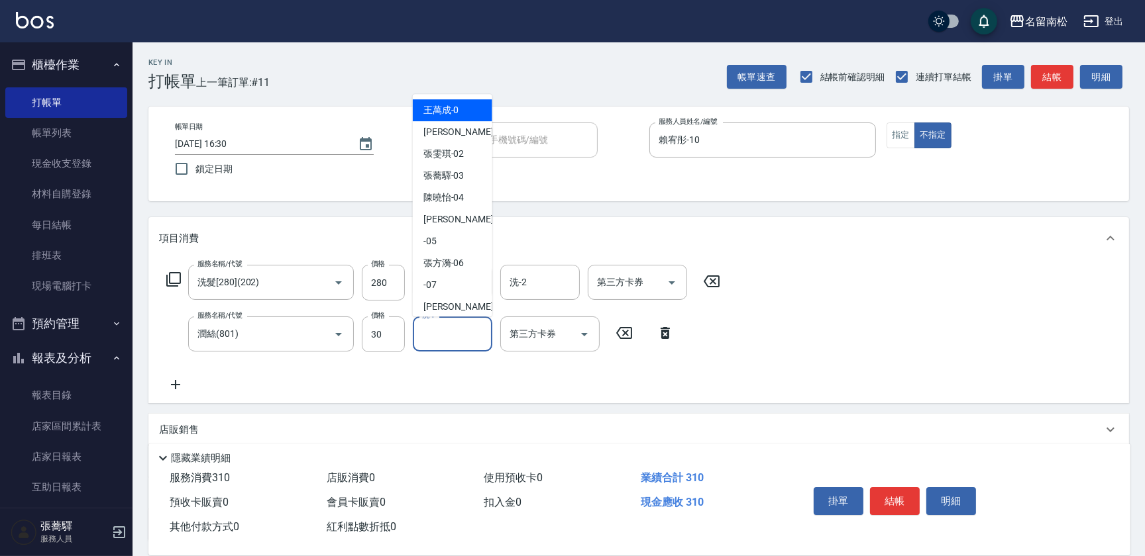
click at [452, 342] on input "洗-1" at bounding box center [453, 334] width 68 height 23
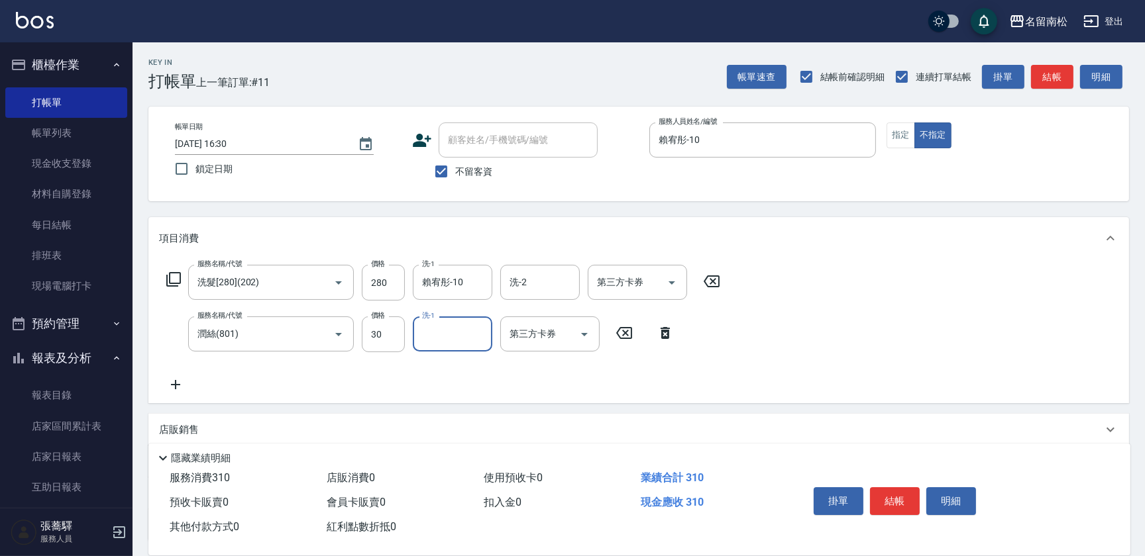
click at [431, 323] on input "洗-1" at bounding box center [453, 334] width 68 height 23
click at [436, 331] on input "洗-1" at bounding box center [453, 334] width 68 height 23
click at [431, 364] on span "[PERSON_NAME]-10" at bounding box center [443, 368] width 41 height 14
type input "賴宥彤-10"
click at [901, 499] on button "結帳" at bounding box center [895, 501] width 50 height 28
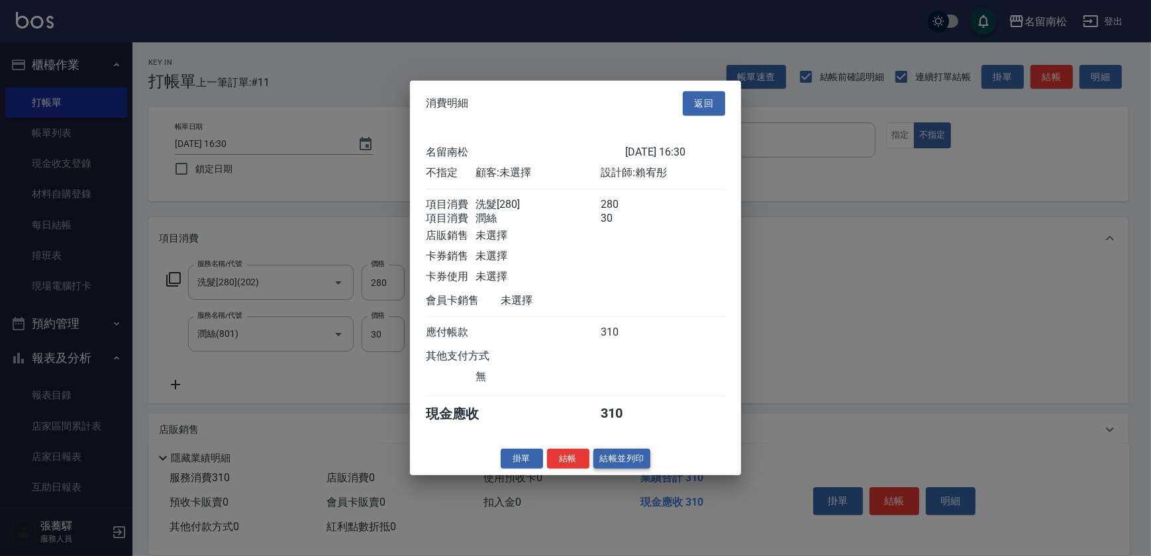
click at [637, 467] on button "結帳並列印" at bounding box center [622, 458] width 58 height 21
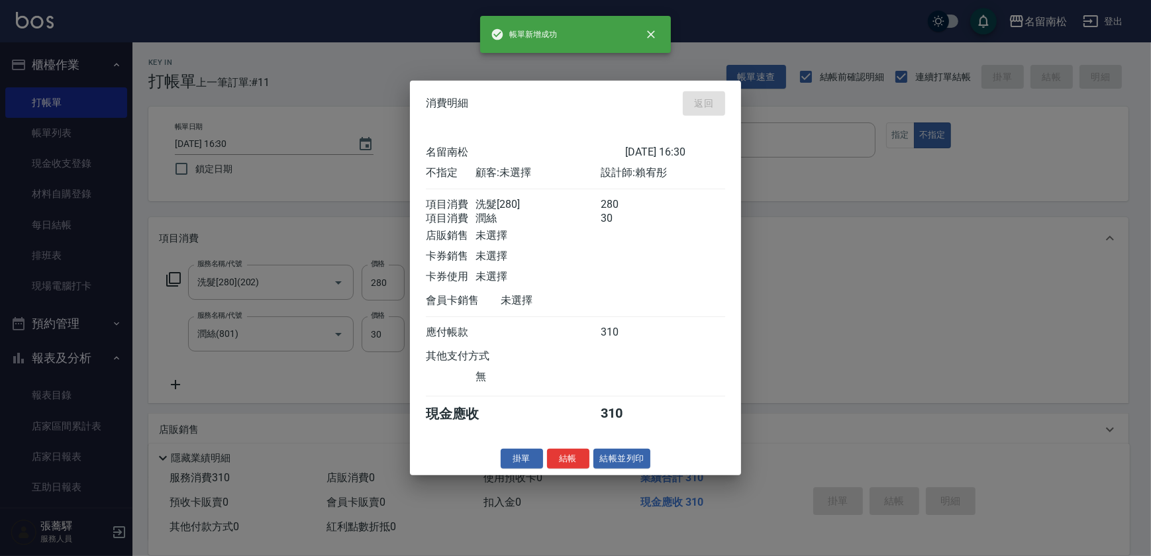
type input "[DATE] 16:31"
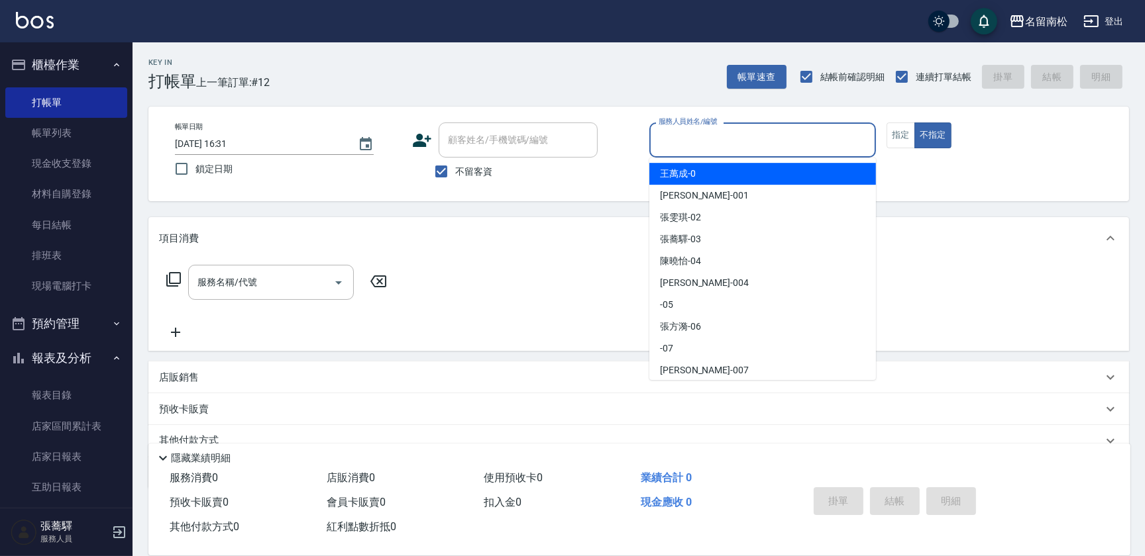
click at [750, 148] on input "服務人員姓名/編號" at bounding box center [762, 139] width 215 height 23
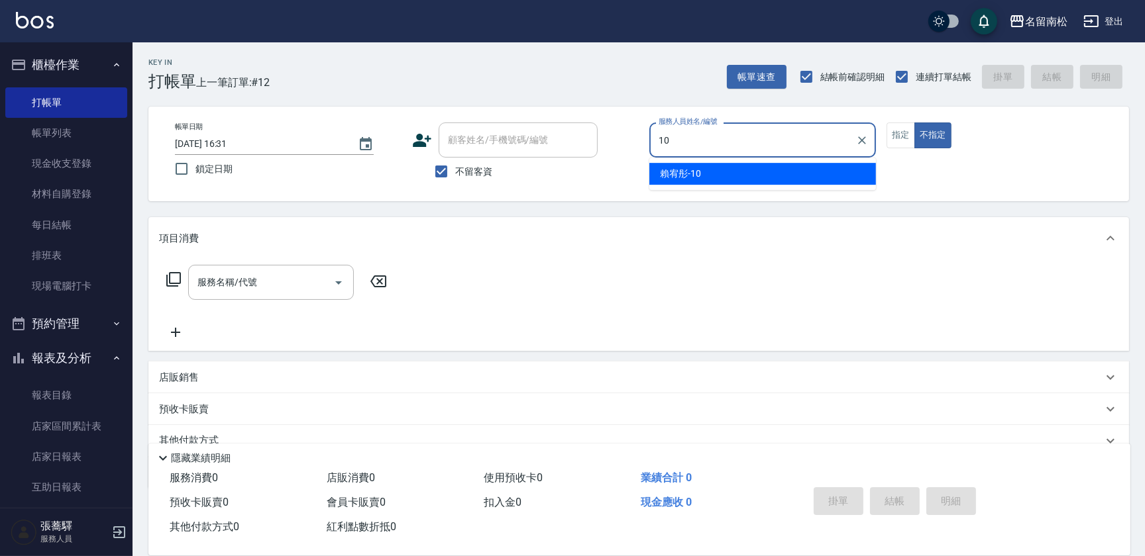
drag, startPoint x: 765, startPoint y: 172, endPoint x: 931, endPoint y: 121, distance: 174.1
click at [767, 171] on div "[PERSON_NAME]-10" at bounding box center [762, 174] width 227 height 22
type input "賴宥彤-10"
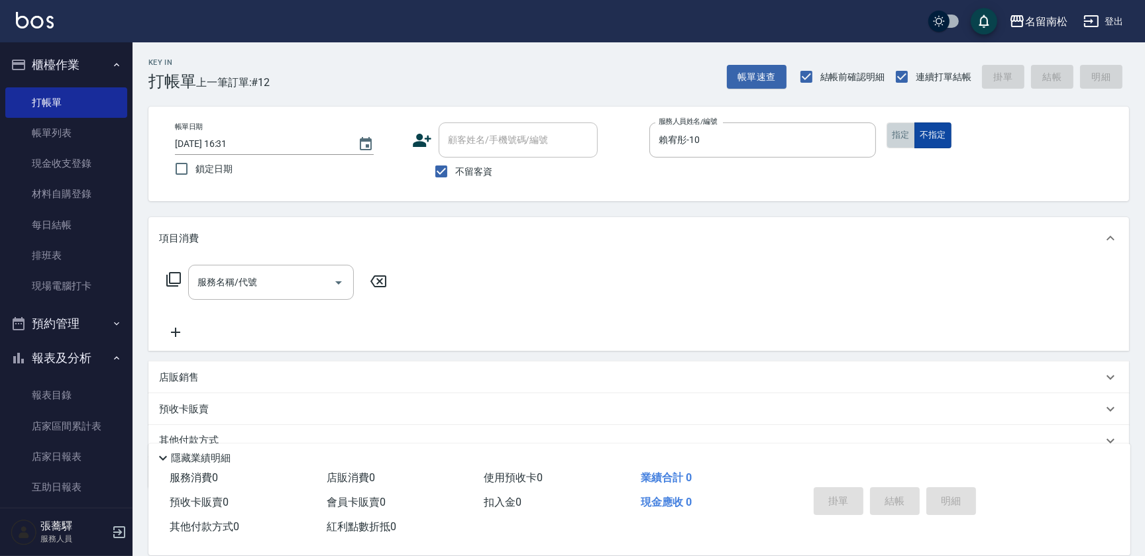
drag, startPoint x: 907, startPoint y: 134, endPoint x: 921, endPoint y: 132, distance: 14.1
click at [914, 134] on div "指定 不指定" at bounding box center [999, 136] width 227 height 26
click at [316, 277] on input "服務名稱/代號" at bounding box center [261, 282] width 134 height 23
click at [280, 284] on input "服務名稱/代號" at bounding box center [261, 282] width 134 height 23
click at [338, 279] on icon "Open" at bounding box center [339, 283] width 16 height 16
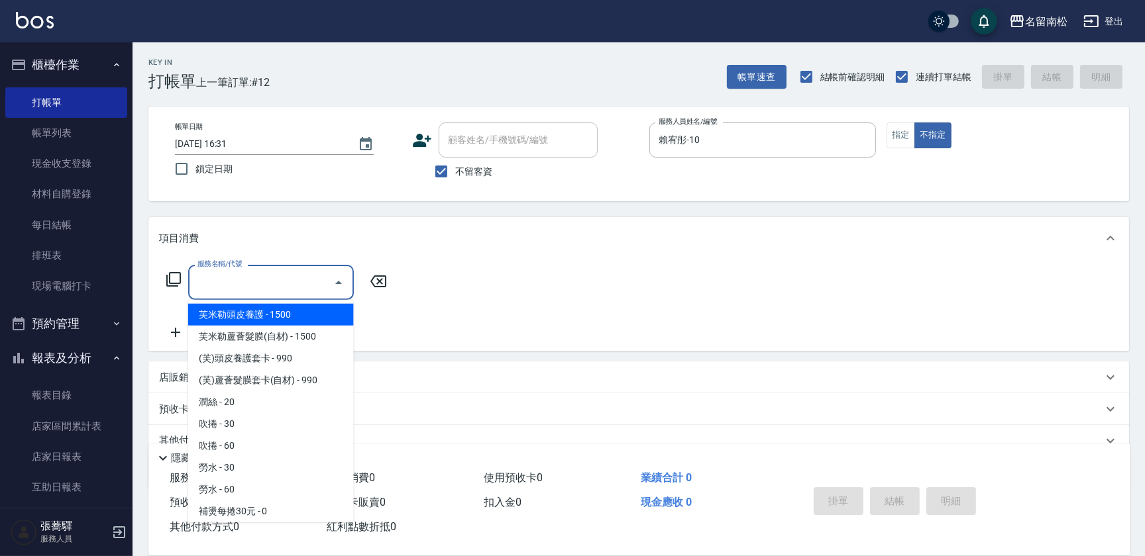
scroll to position [2227, 0]
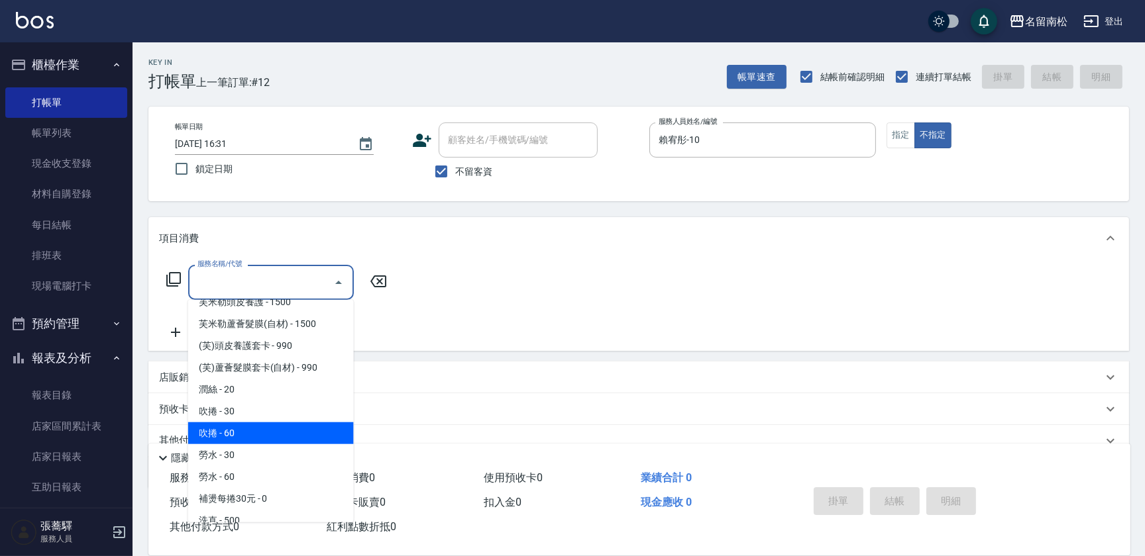
click at [262, 423] on span "吹捲 - 60" at bounding box center [271, 434] width 166 height 22
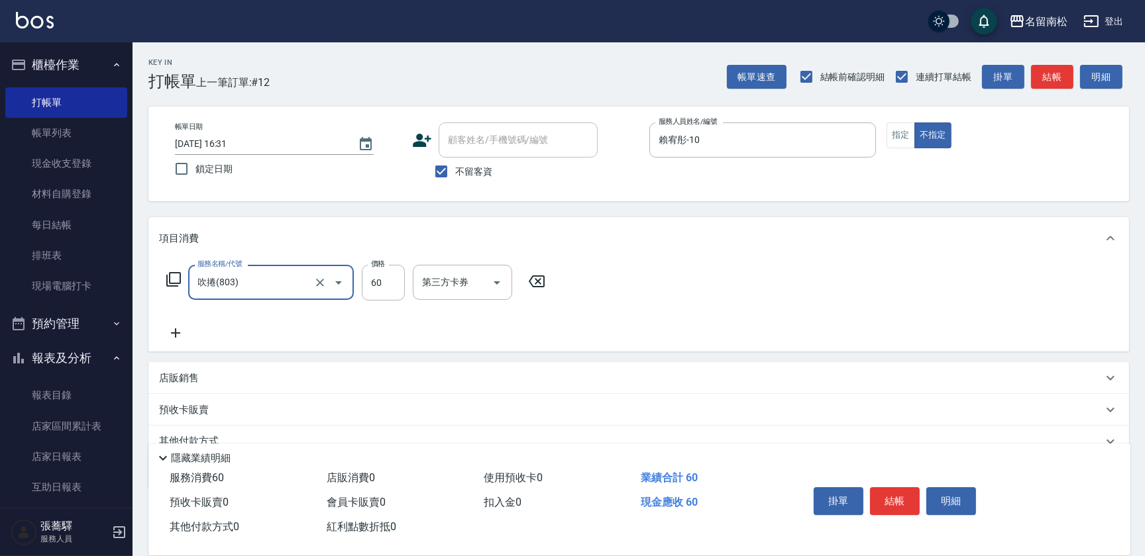
click at [337, 278] on icon "Open" at bounding box center [339, 283] width 16 height 16
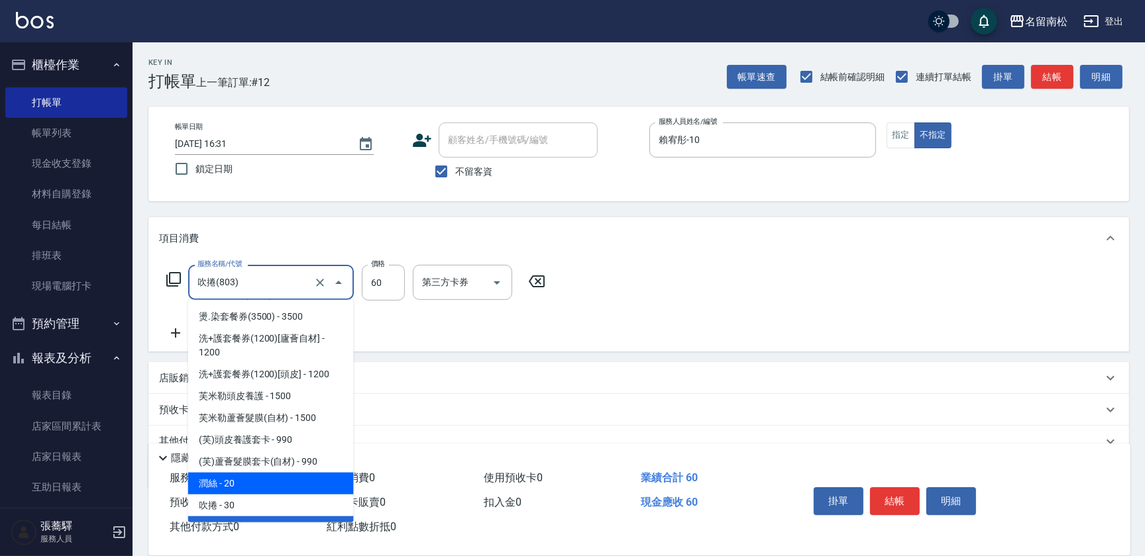
scroll to position [2194, 0]
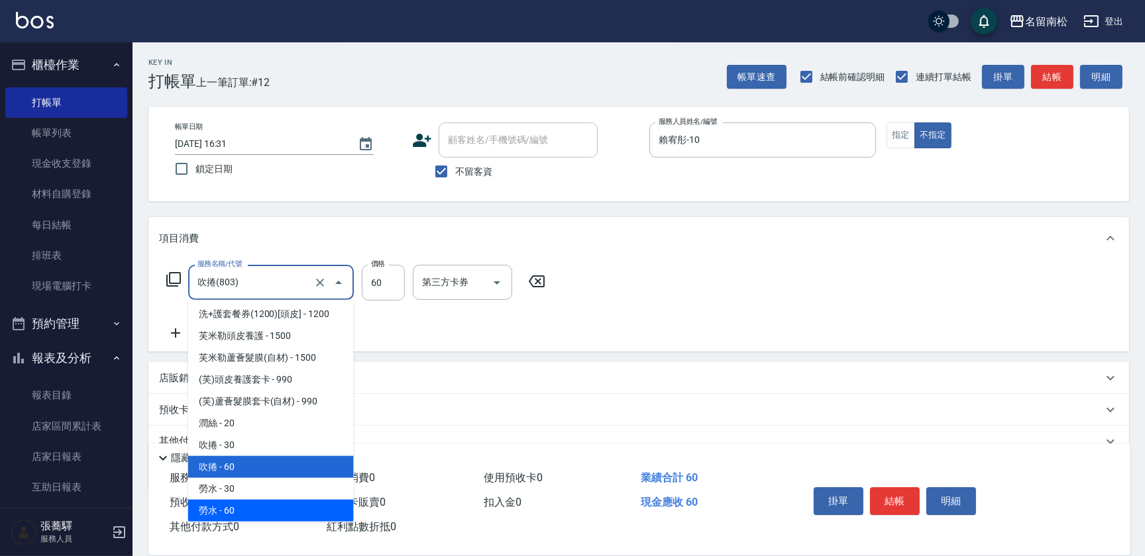
click at [256, 500] on span "勞水 - 60" at bounding box center [271, 511] width 166 height 22
type input "勞水(805)"
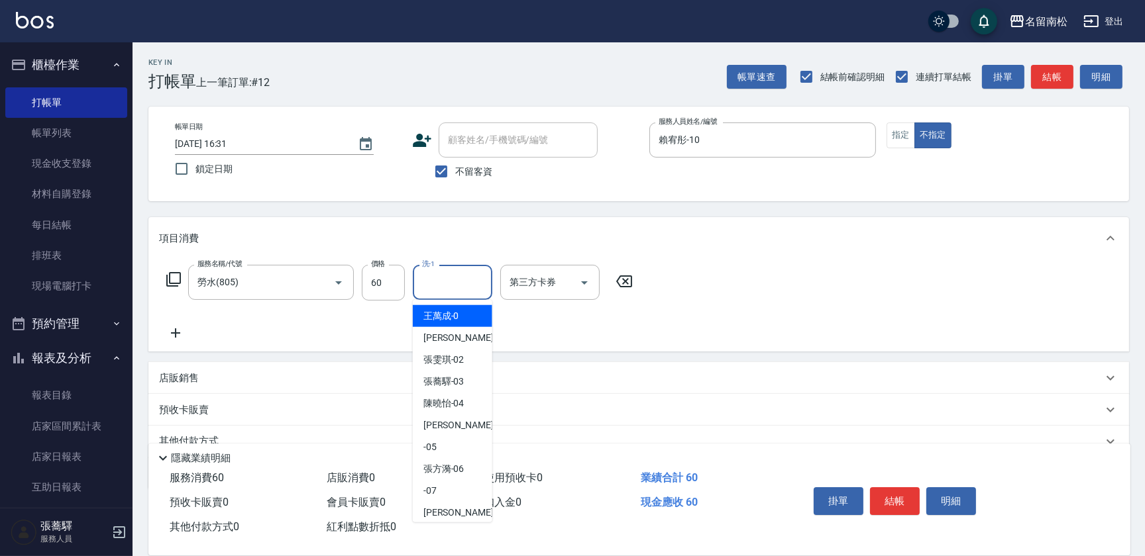
click at [428, 278] on input "洗-1" at bounding box center [453, 282] width 68 height 23
click at [435, 312] on span "[PERSON_NAME]-10" at bounding box center [443, 316] width 41 height 14
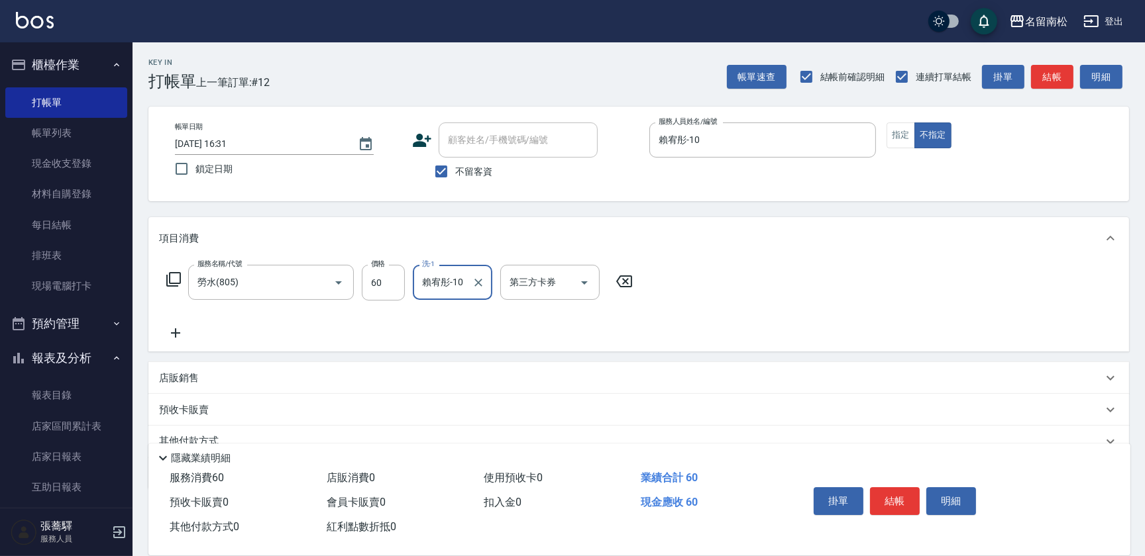
type input "賴宥彤-10"
click at [181, 326] on icon at bounding box center [175, 333] width 33 height 16
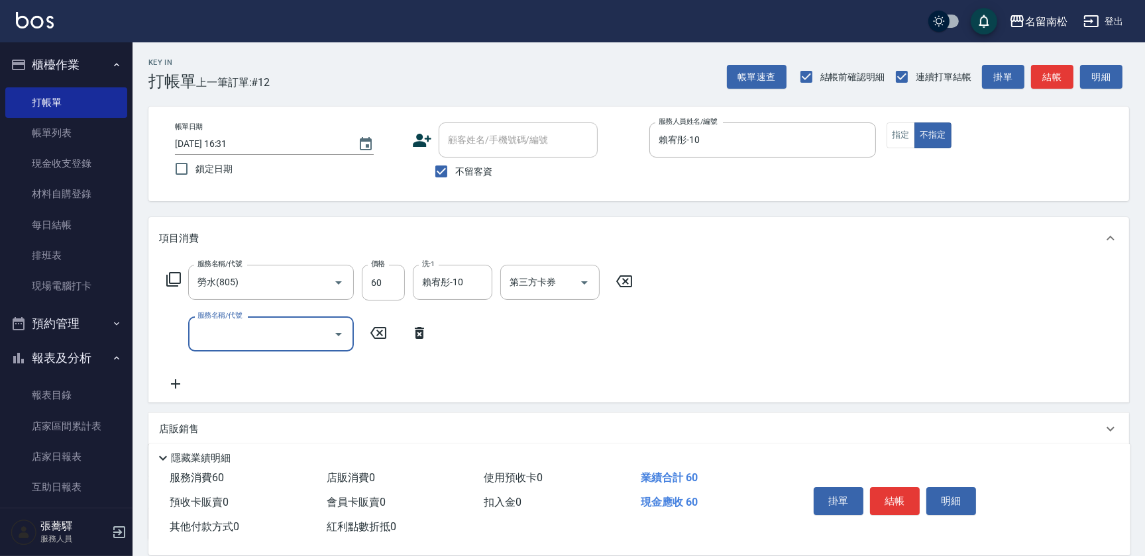
click at [338, 338] on icon "Open" at bounding box center [339, 335] width 16 height 16
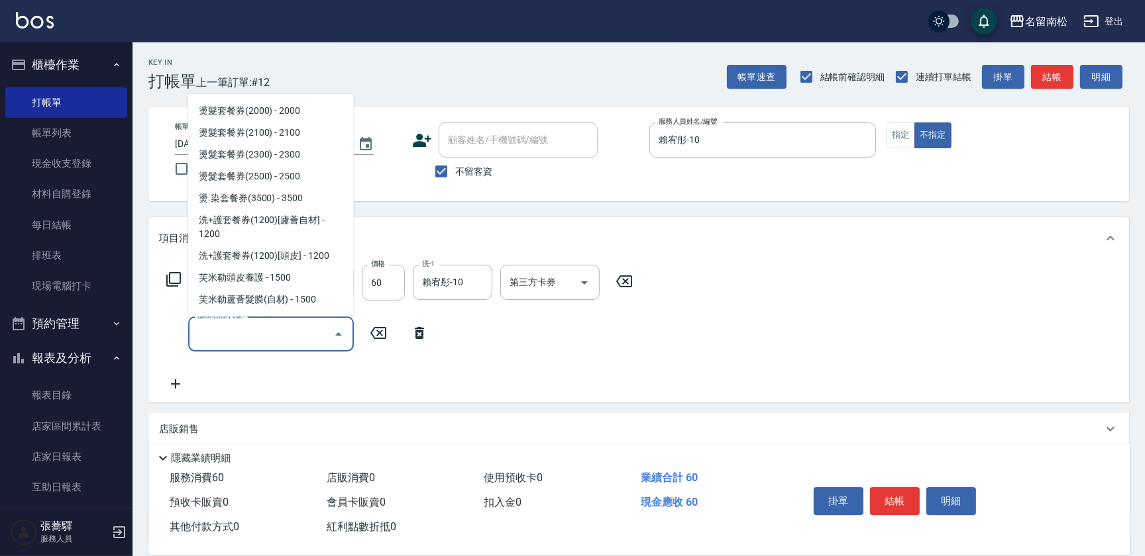
scroll to position [2047, 0]
click at [264, 288] on span "芙米勒蘆薈髮膜(自材) - 1500" at bounding box center [271, 299] width 166 height 22
type input "芙米勒蘆薈髮膜(自材)(637)"
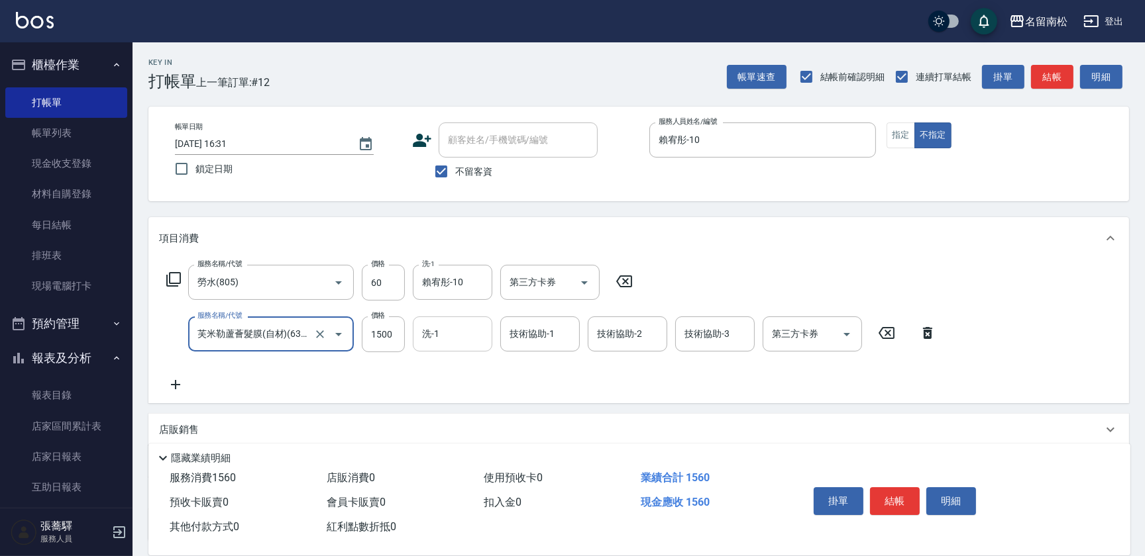
click at [442, 328] on input "洗-1" at bounding box center [453, 334] width 68 height 23
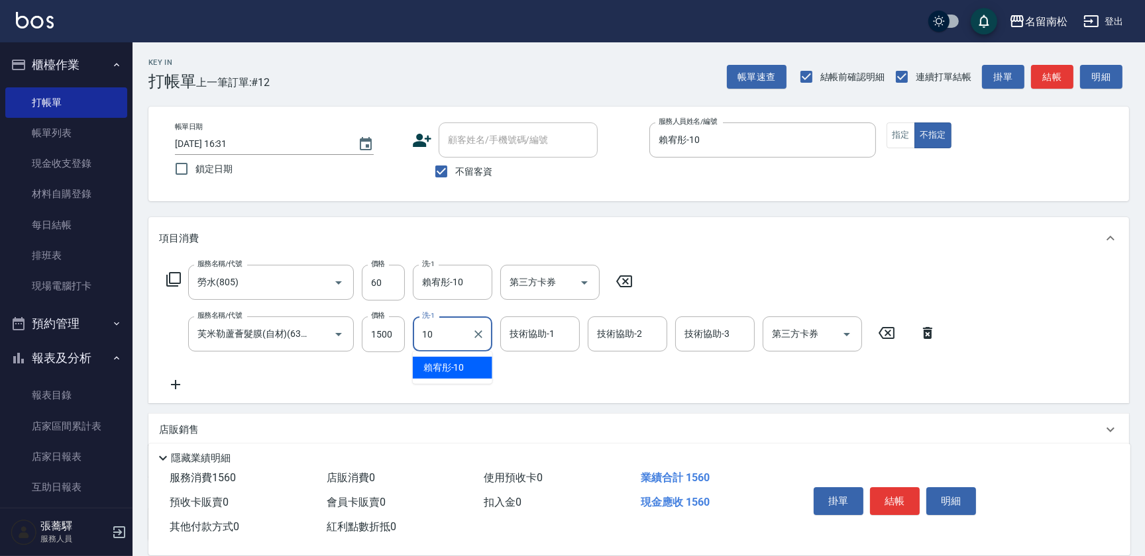
click at [445, 363] on span "[PERSON_NAME]-10" at bounding box center [443, 368] width 41 height 14
type input "賴宥彤-10"
click at [634, 339] on input "技術協助-2" at bounding box center [627, 334] width 68 height 23
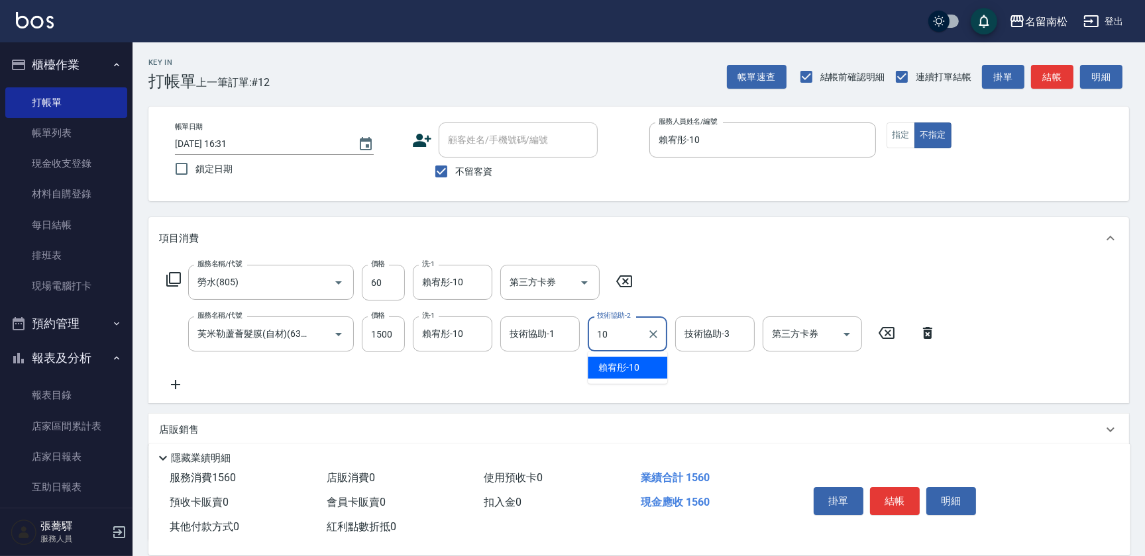
click at [640, 361] on div "[PERSON_NAME]-10" at bounding box center [626, 368] width 79 height 22
type input "賴宥彤-10"
click at [899, 133] on button "指定" at bounding box center [900, 136] width 28 height 26
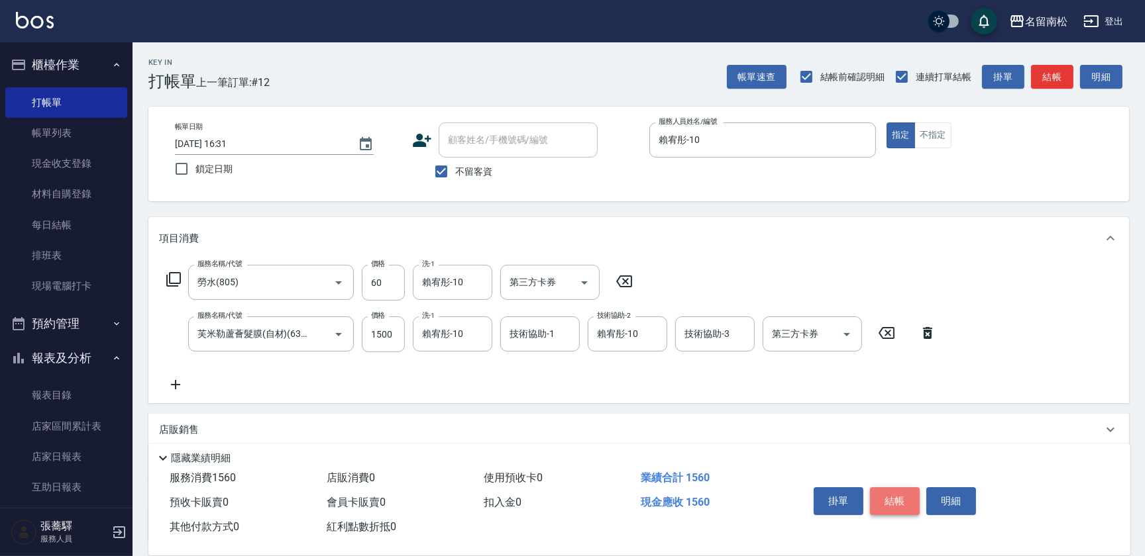
click at [876, 492] on button "結帳" at bounding box center [895, 501] width 50 height 28
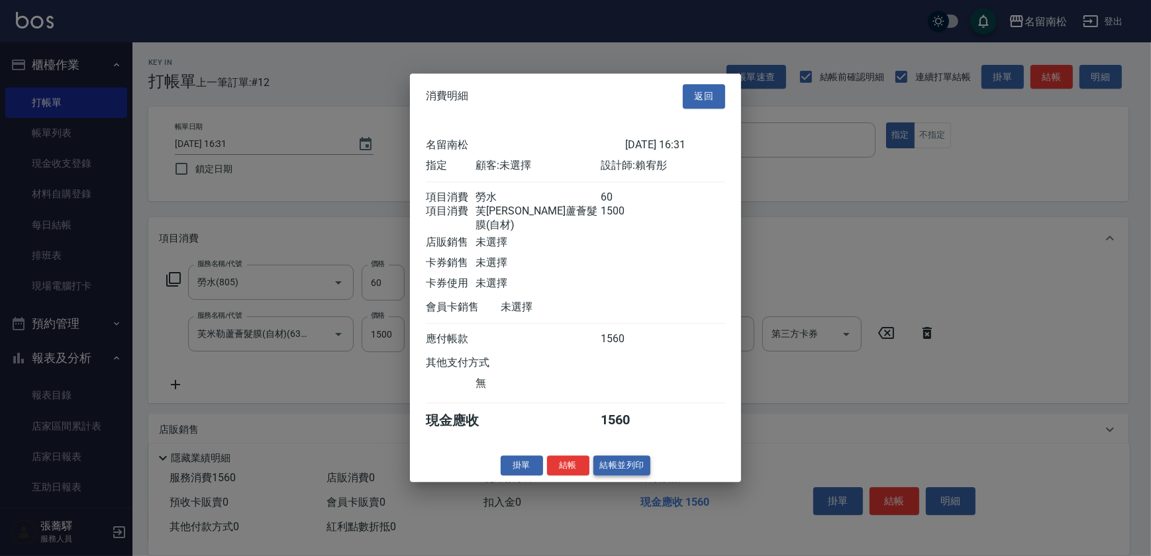
click at [627, 464] on button "結帳並列印" at bounding box center [622, 466] width 58 height 21
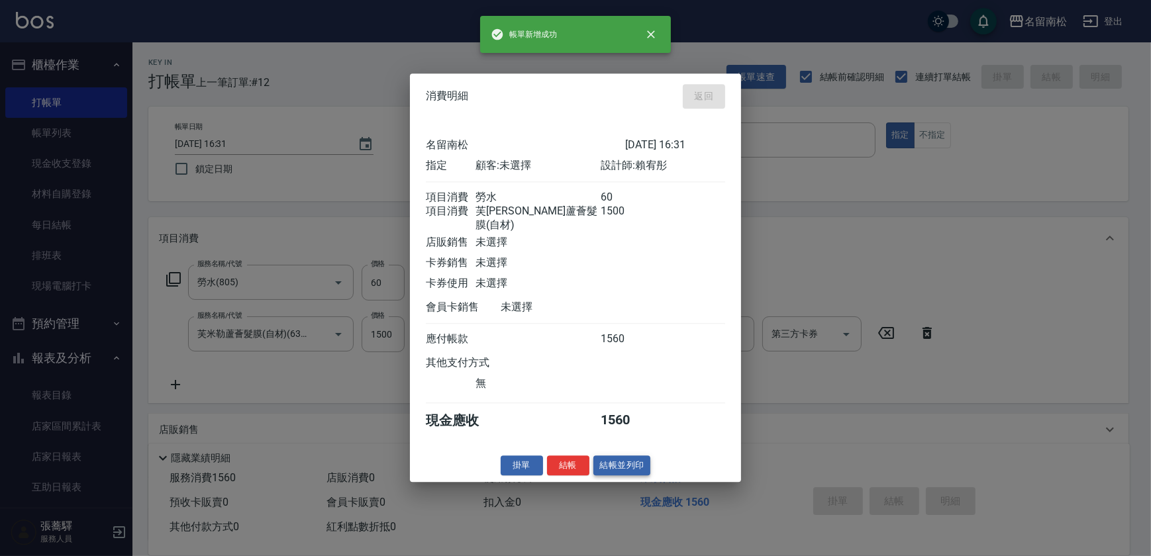
type input "[DATE] 16:32"
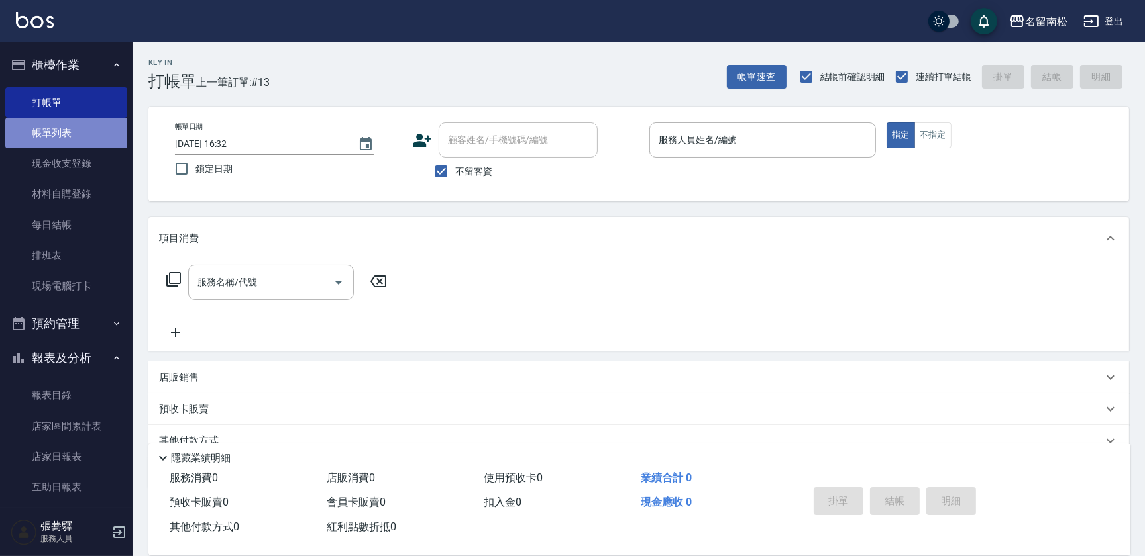
click at [71, 136] on link "帳單列表" at bounding box center [66, 133] width 122 height 30
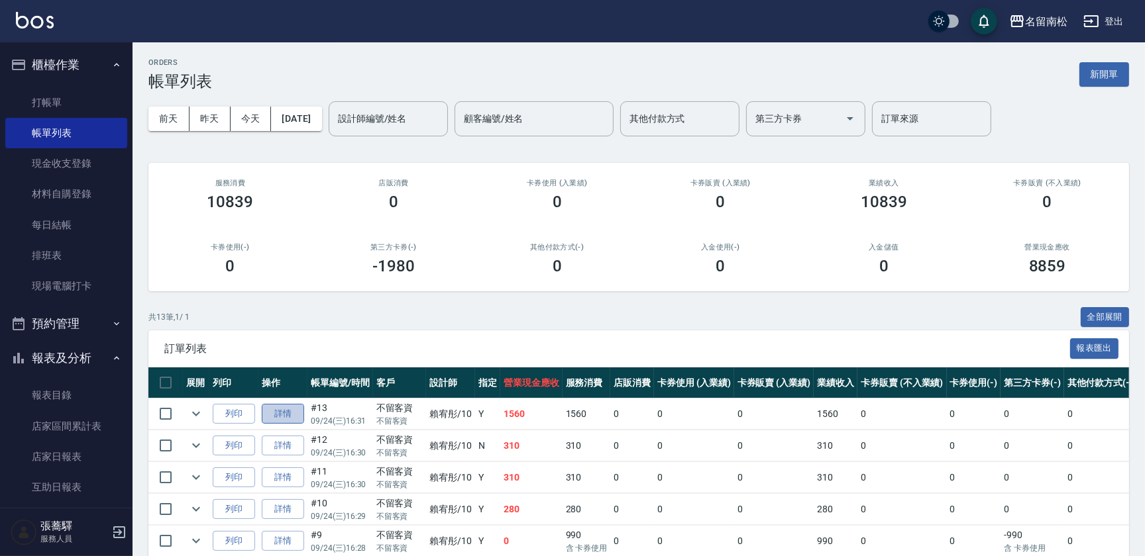
click at [283, 415] on link "詳情" at bounding box center [283, 414] width 42 height 21
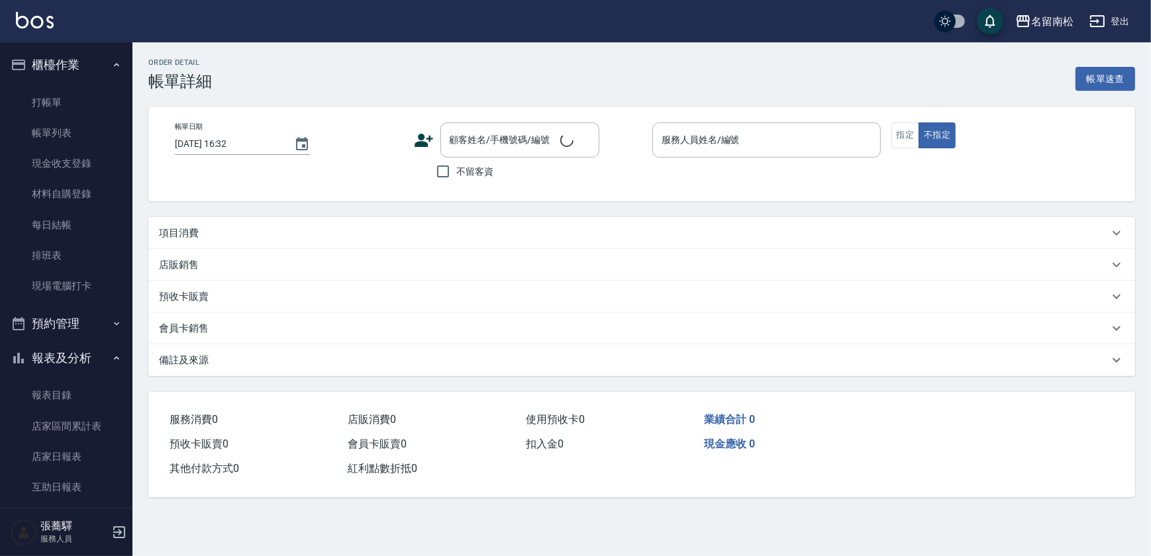
type input "[DATE] 16:31"
checkbox input "true"
type input "賴宥彤-10"
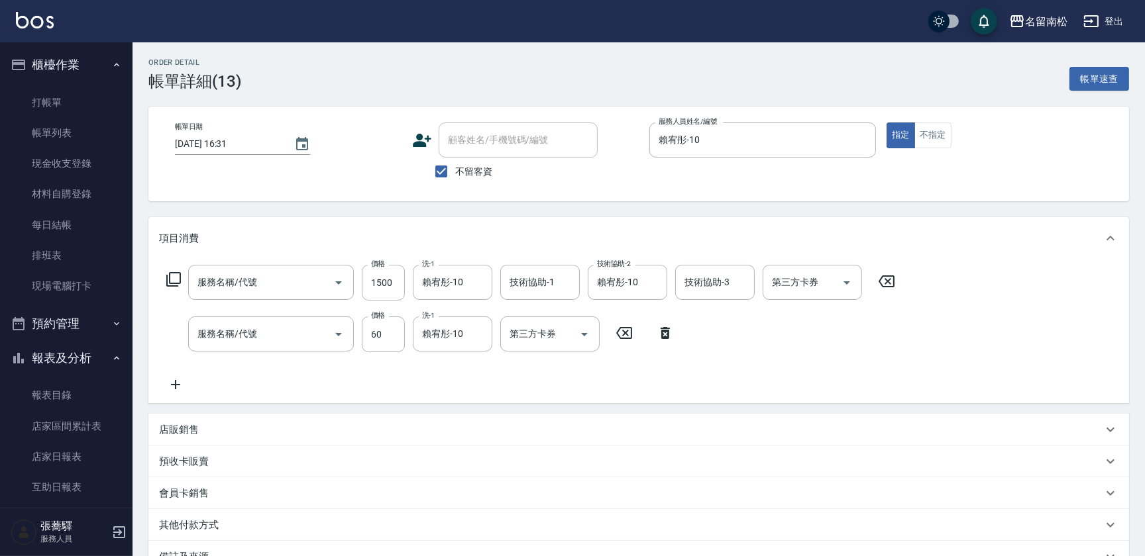
type input "芙米勒蘆薈髮膜(自材)(637)"
type input "勞水(805)"
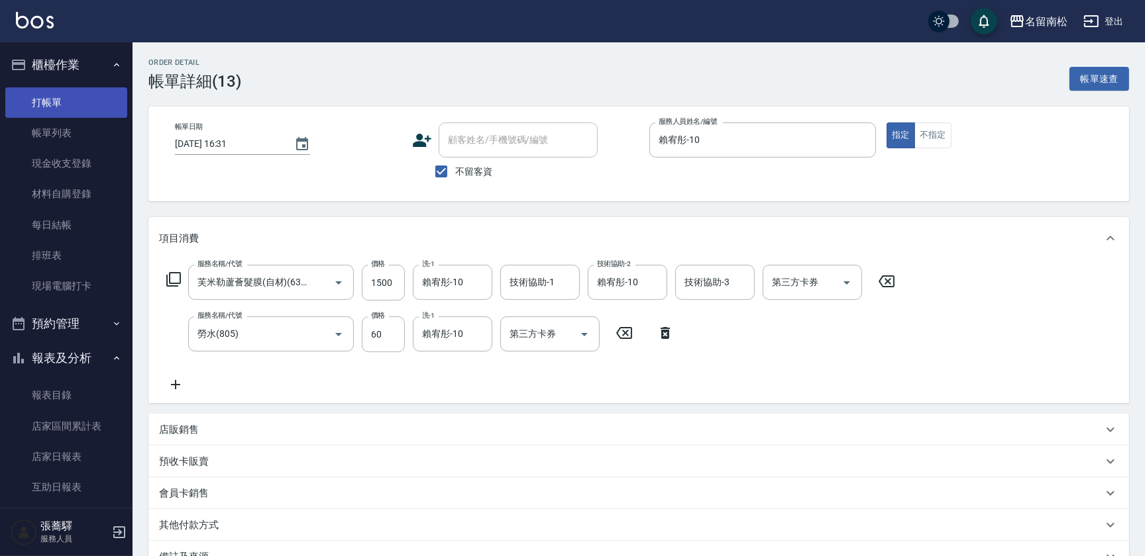
click at [59, 97] on link "打帳單" at bounding box center [66, 102] width 122 height 30
